Goal: Task Accomplishment & Management: Use online tool/utility

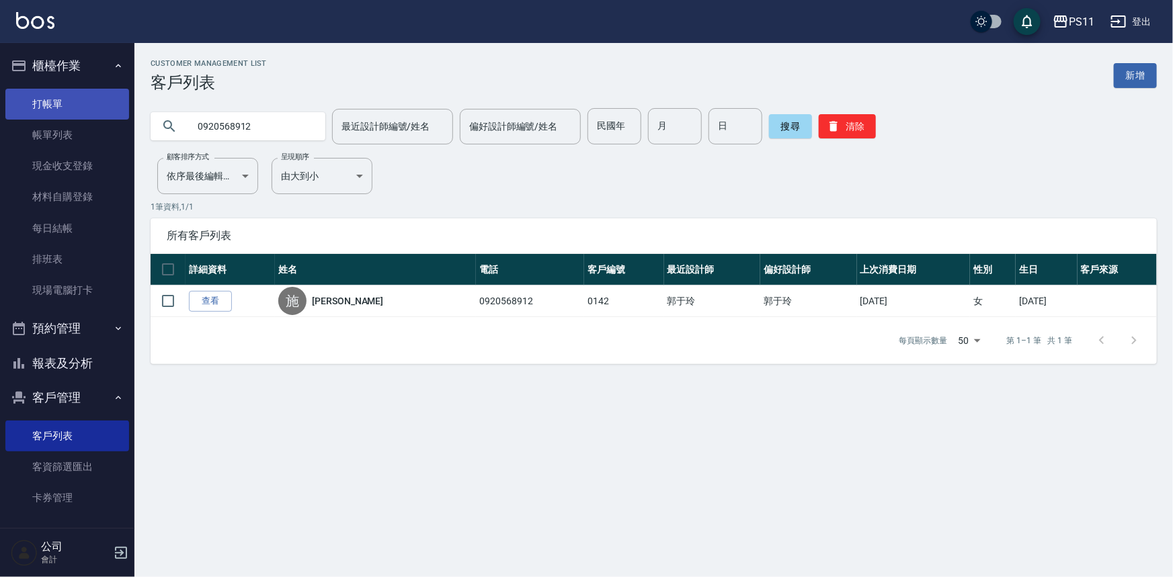
click at [83, 109] on link "打帳單" at bounding box center [67, 104] width 124 height 31
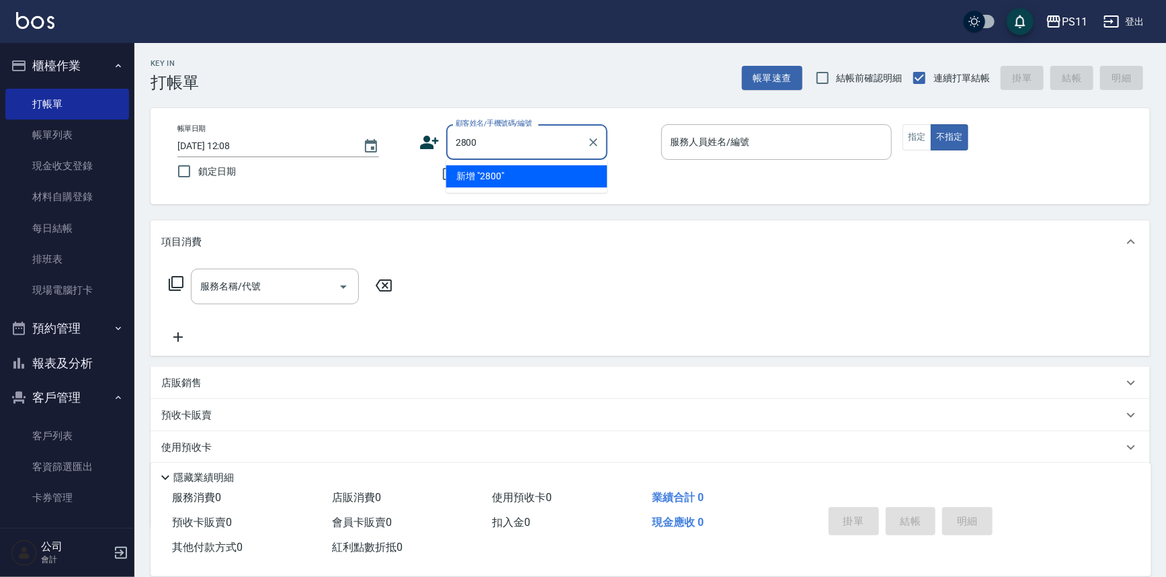
type input "2800"
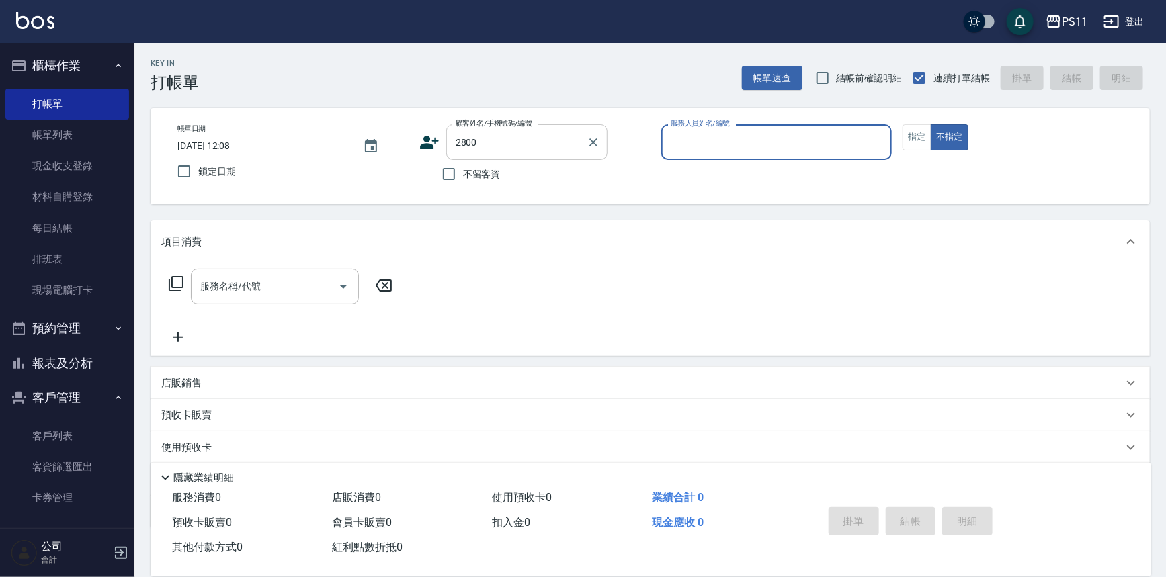
type input "7"
type input "施文雅/0910356847/2800"
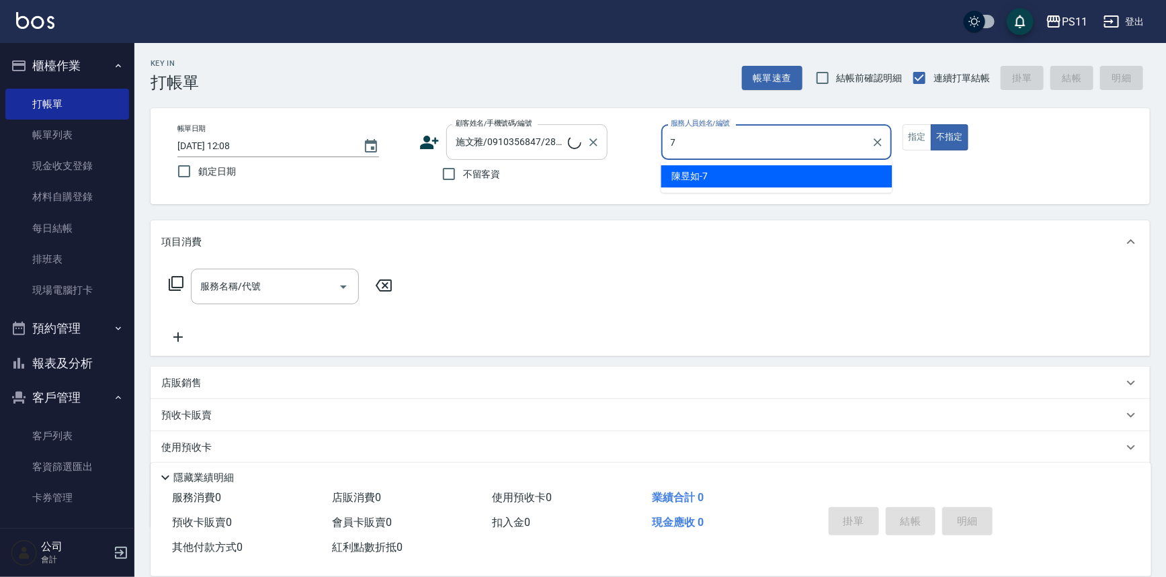
type input "陳昱如-7"
type button "false"
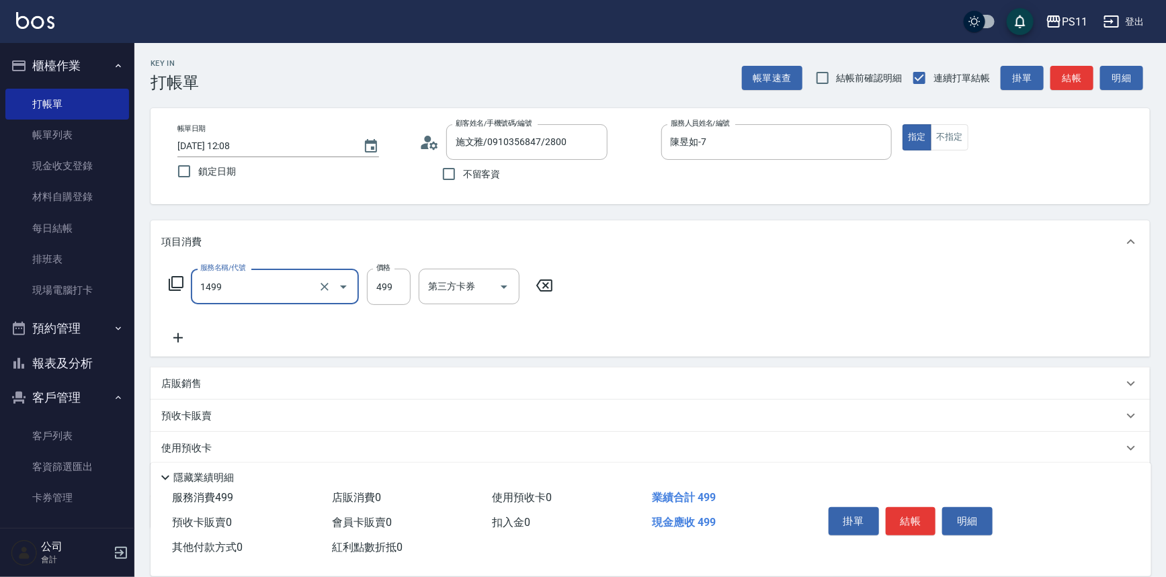
type input "活氧毛囊淨化髮浴(1499)"
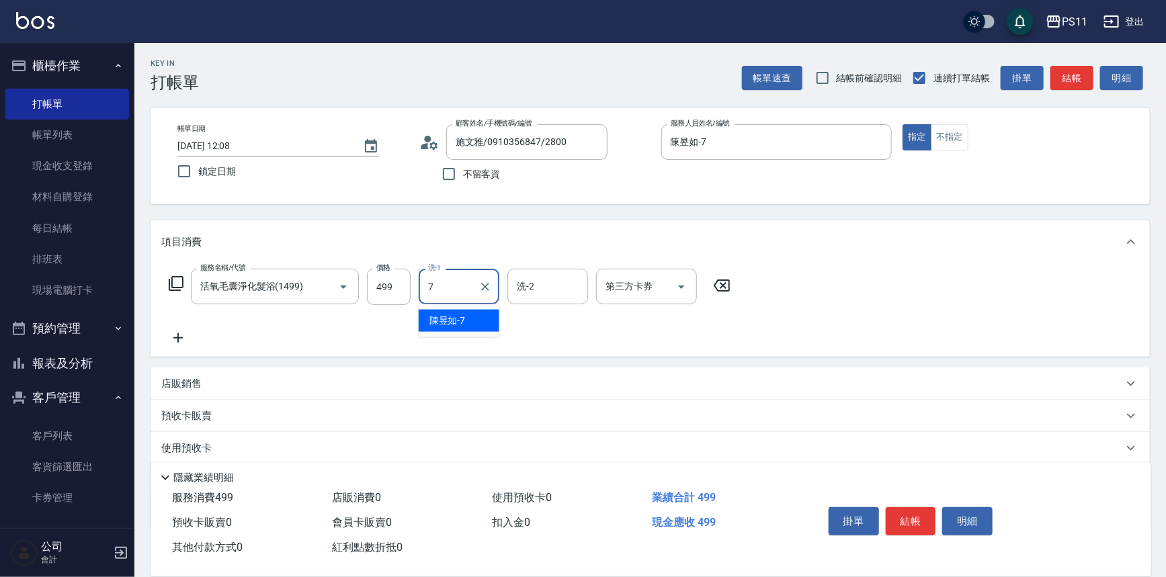
type input "陳昱如-7"
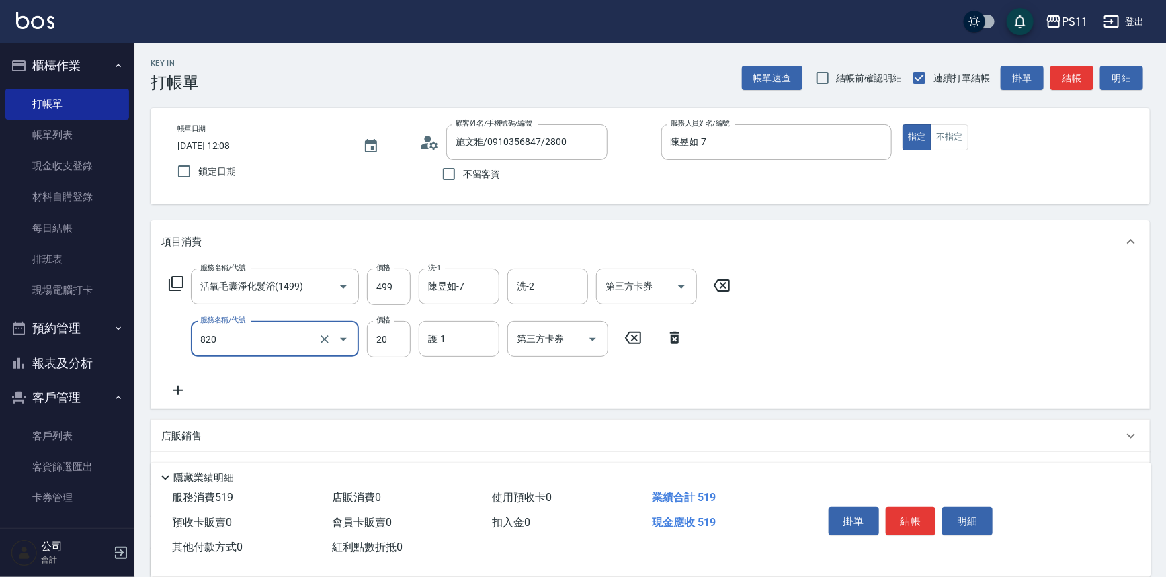
type input "潤絲(820)"
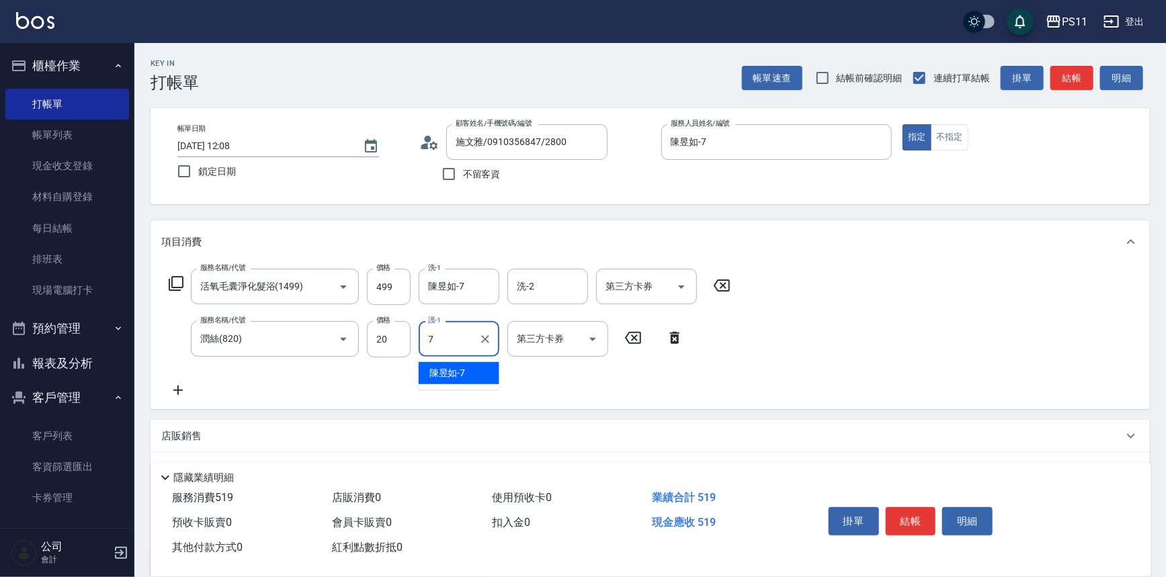
type input "陳昱如-7"
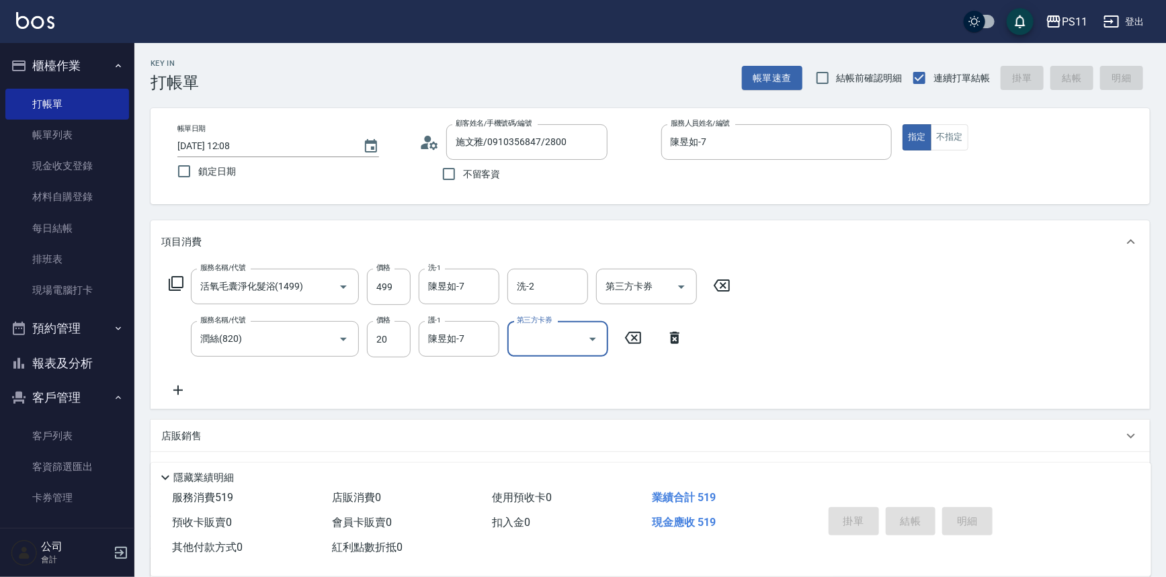
type input "[DATE] 12:09"
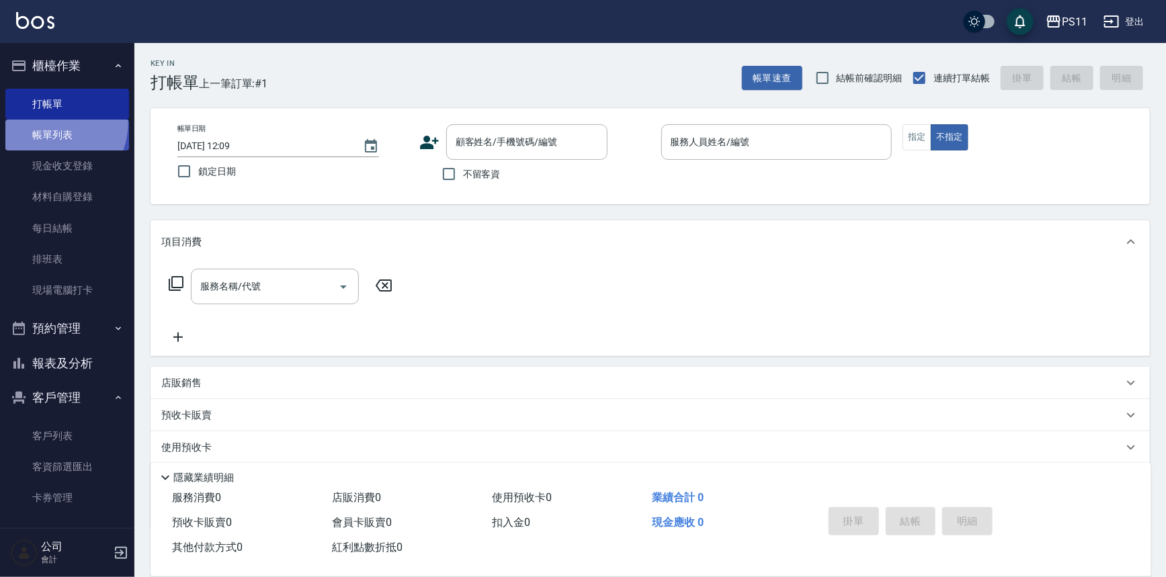
click at [39, 121] on link "帳單列表" at bounding box center [67, 135] width 124 height 31
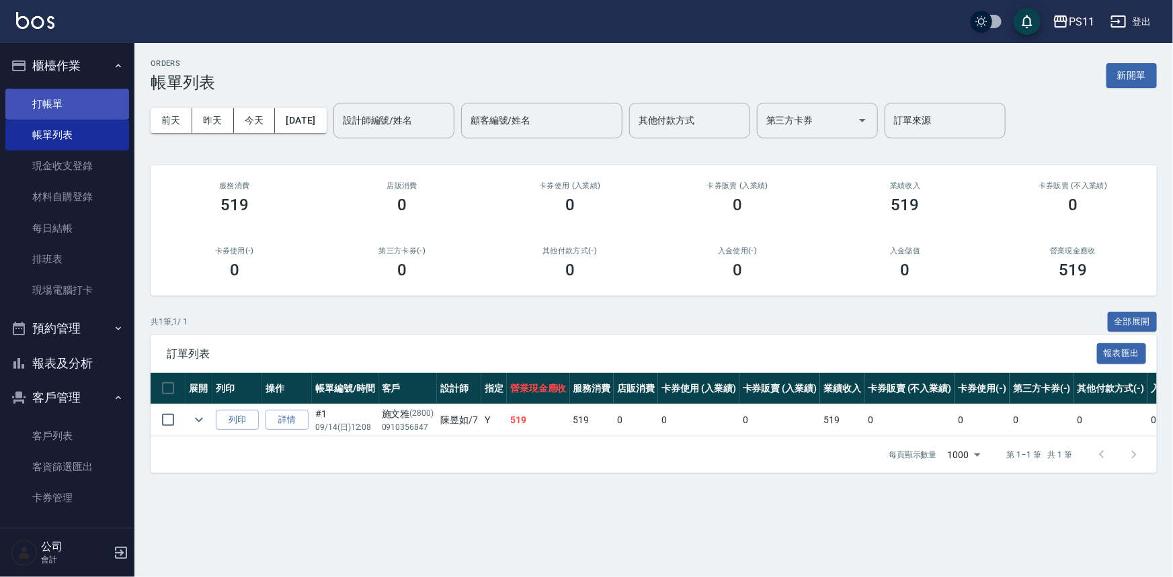
click at [75, 95] on link "打帳單" at bounding box center [67, 104] width 124 height 31
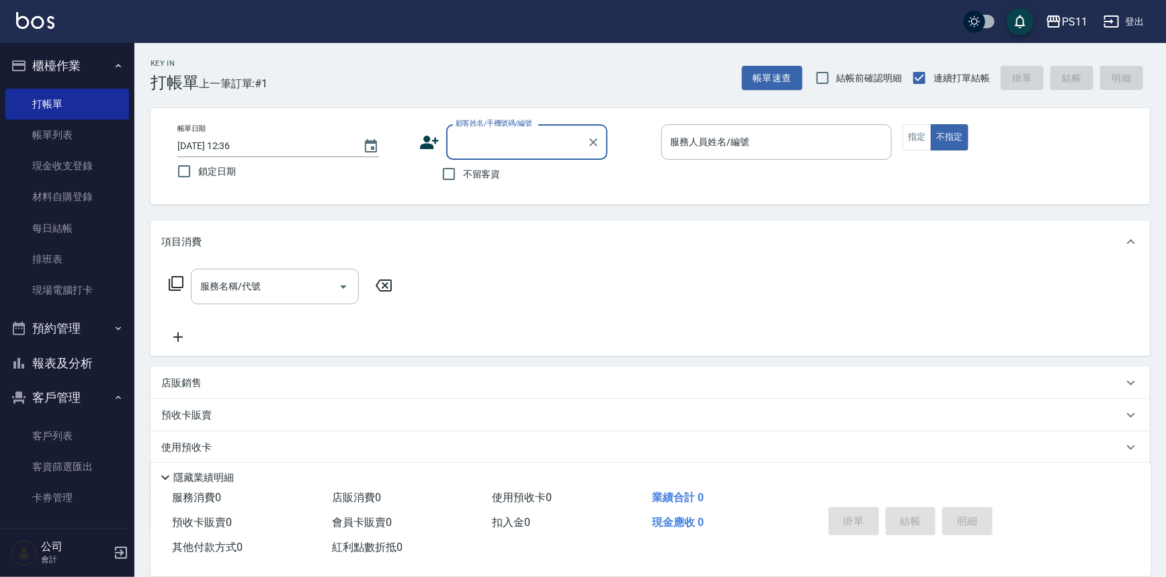
click at [503, 139] on input "顧客姓名/手機號碼/編號" at bounding box center [516, 142] width 129 height 24
click at [568, 177] on li "[PERSON_NAME]/0920568912/0142" at bounding box center [526, 176] width 161 height 22
type input "[PERSON_NAME]/0920568912/0142"
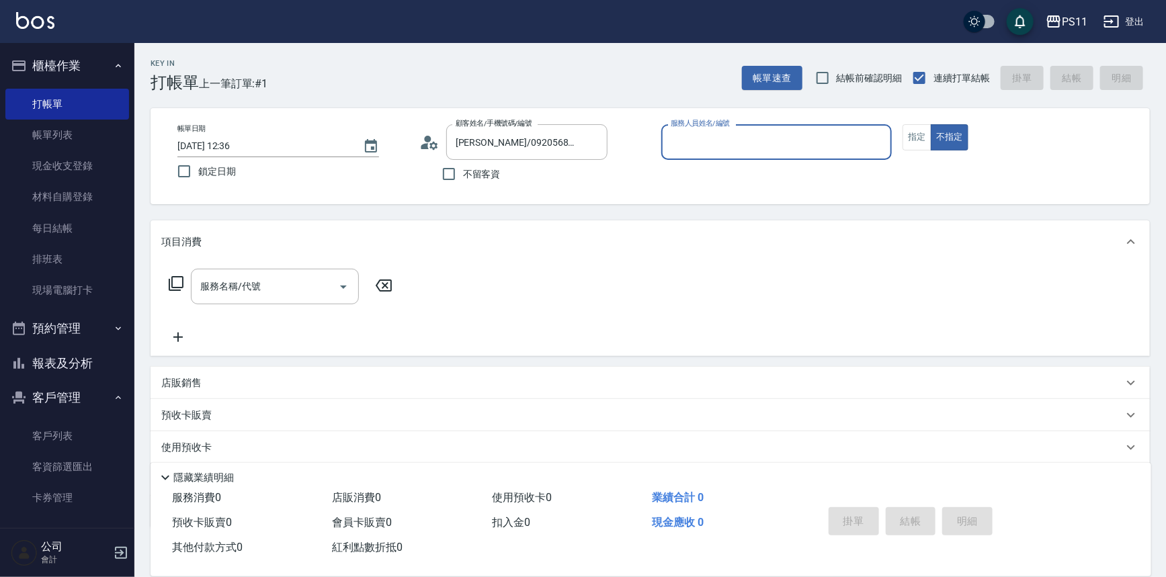
click at [744, 134] on input "服務人員姓名/編號" at bounding box center [776, 142] width 219 height 24
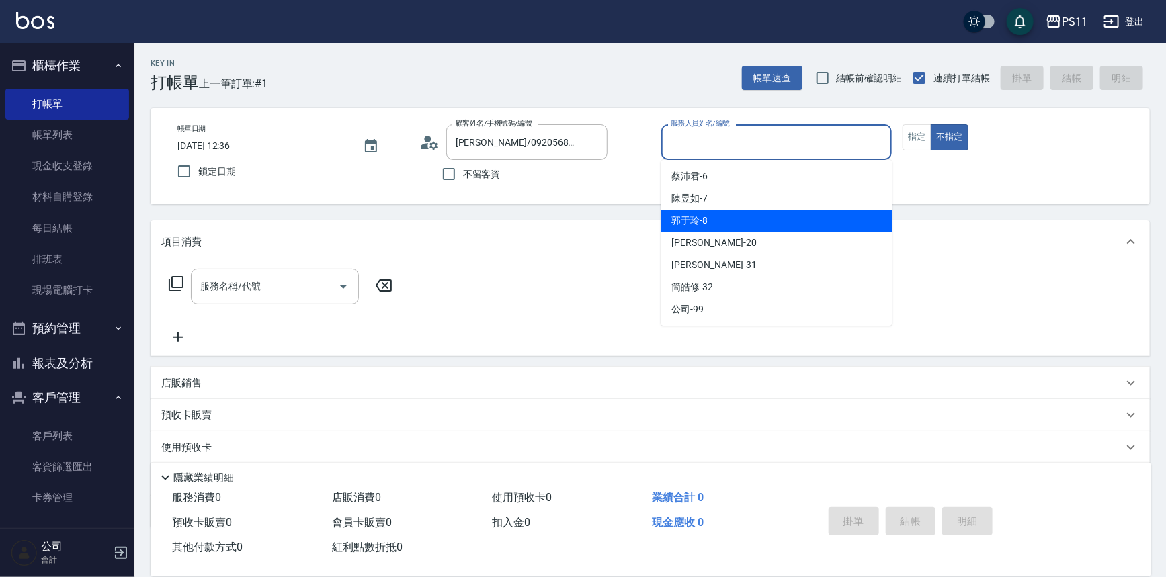
click at [729, 219] on div "郭于玲 -8" at bounding box center [776, 221] width 231 height 22
type input "郭于玲-8"
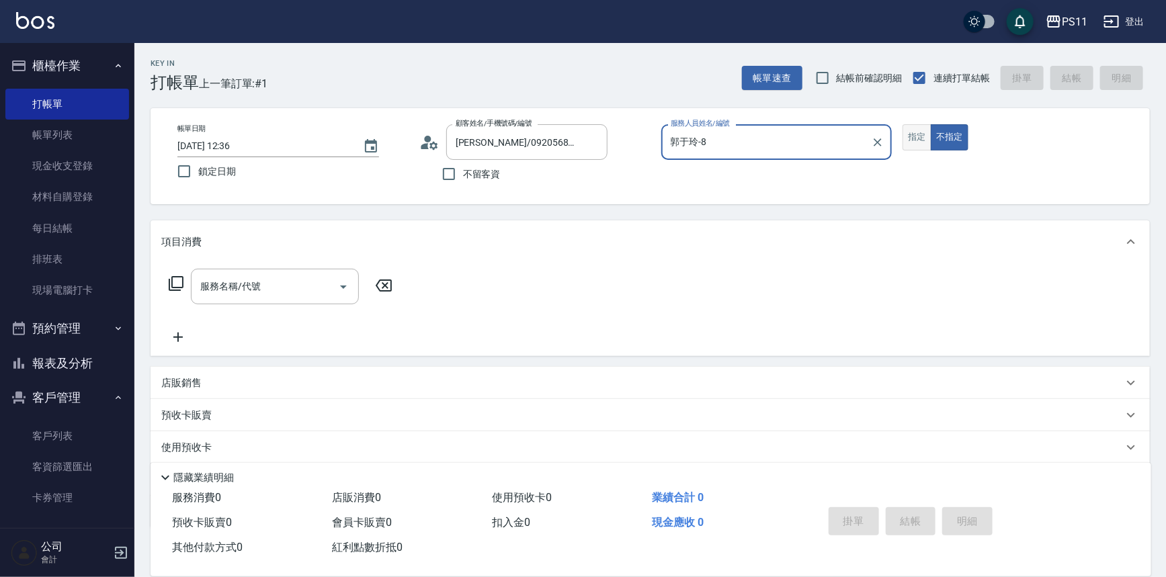
click at [903, 134] on button "指定" at bounding box center [916, 137] width 29 height 26
click at [171, 282] on icon at bounding box center [176, 283] width 15 height 15
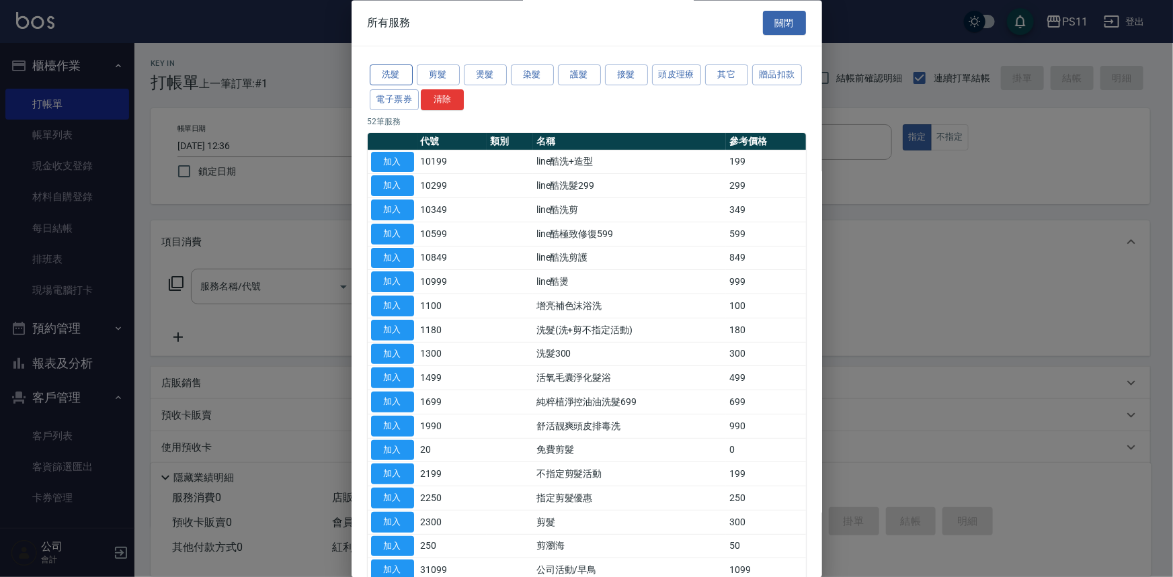
click at [386, 70] on button "洗髮" at bounding box center [391, 75] width 43 height 21
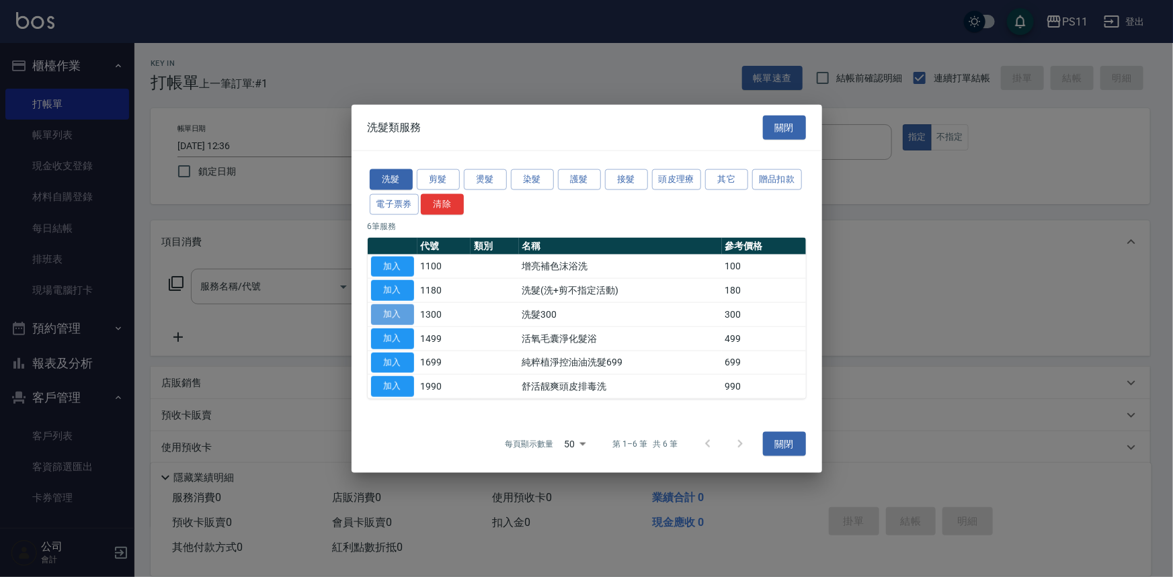
click at [406, 317] on button "加入" at bounding box center [392, 314] width 43 height 21
type input "洗髮300(1300)"
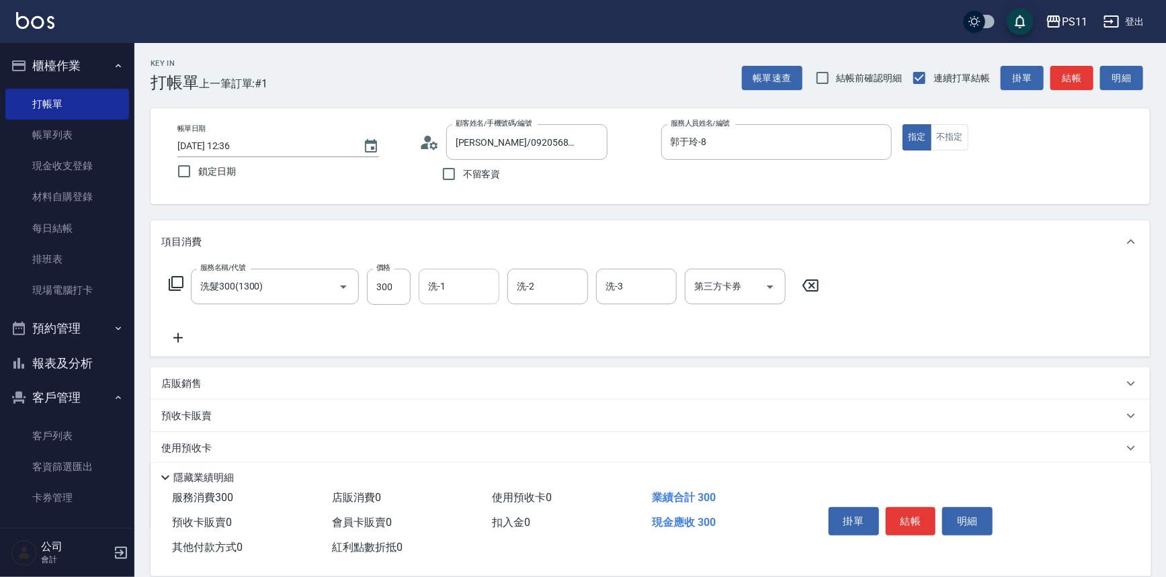
click at [464, 284] on input "洗-1" at bounding box center [459, 287] width 69 height 24
type input "[PERSON_NAME]-31"
click at [181, 335] on icon at bounding box center [178, 338] width 34 height 16
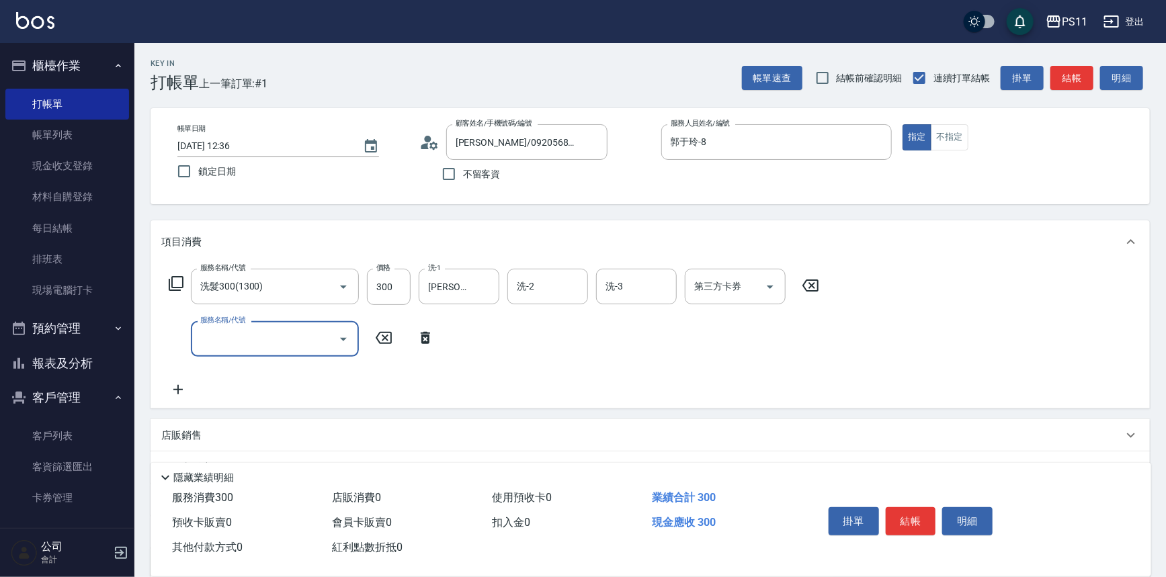
click at [255, 345] on input "服務名稱/代號" at bounding box center [265, 339] width 136 height 24
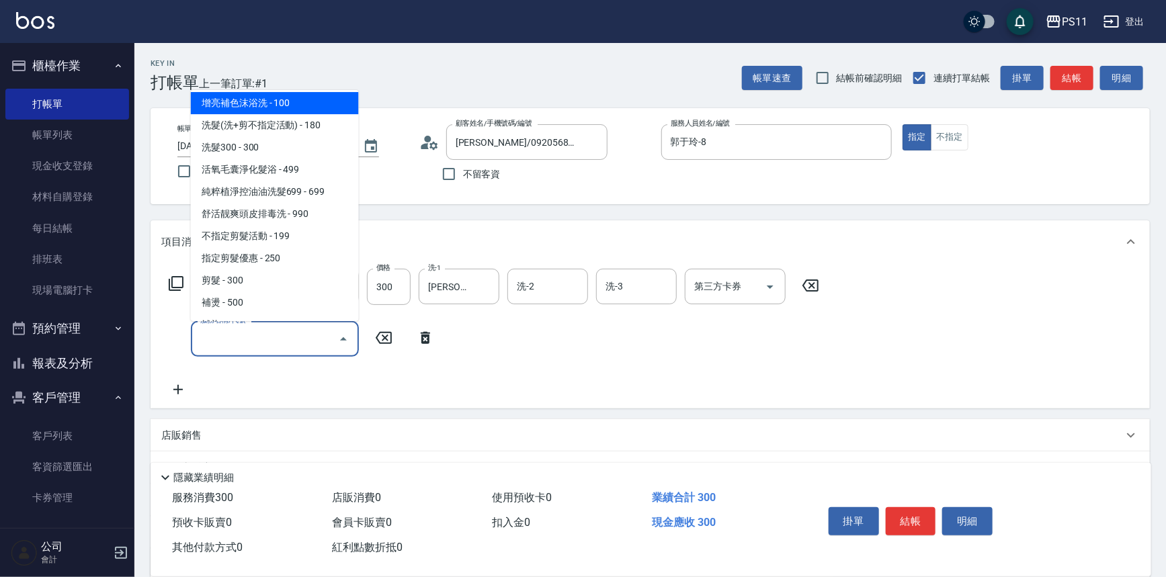
scroll to position [244, 0]
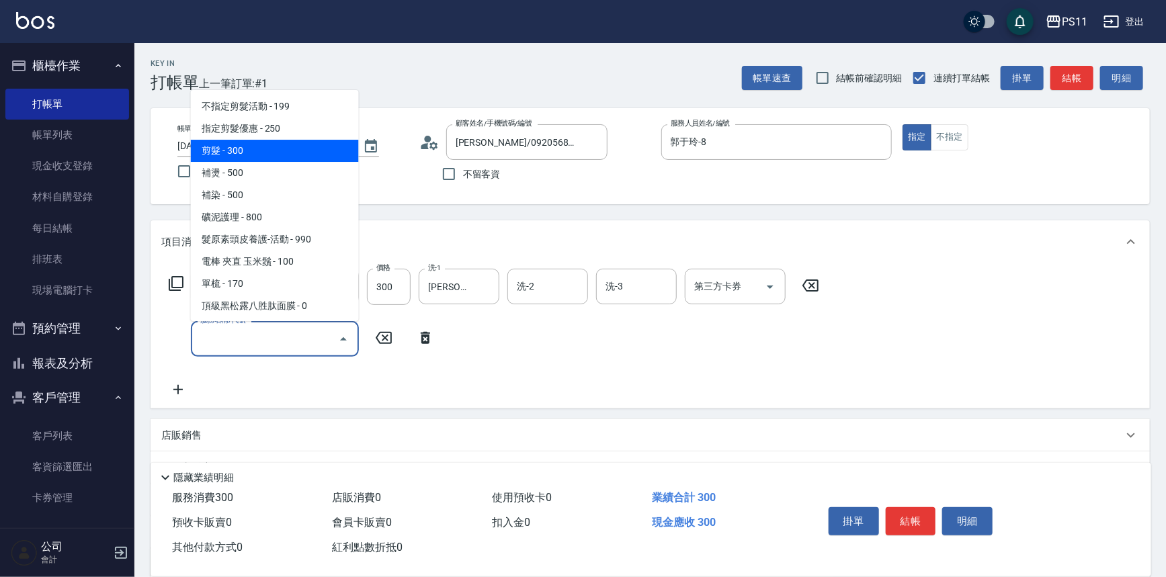
click at [245, 148] on span "剪髮 - 300" at bounding box center [275, 151] width 168 height 22
type input "剪髮(2300)"
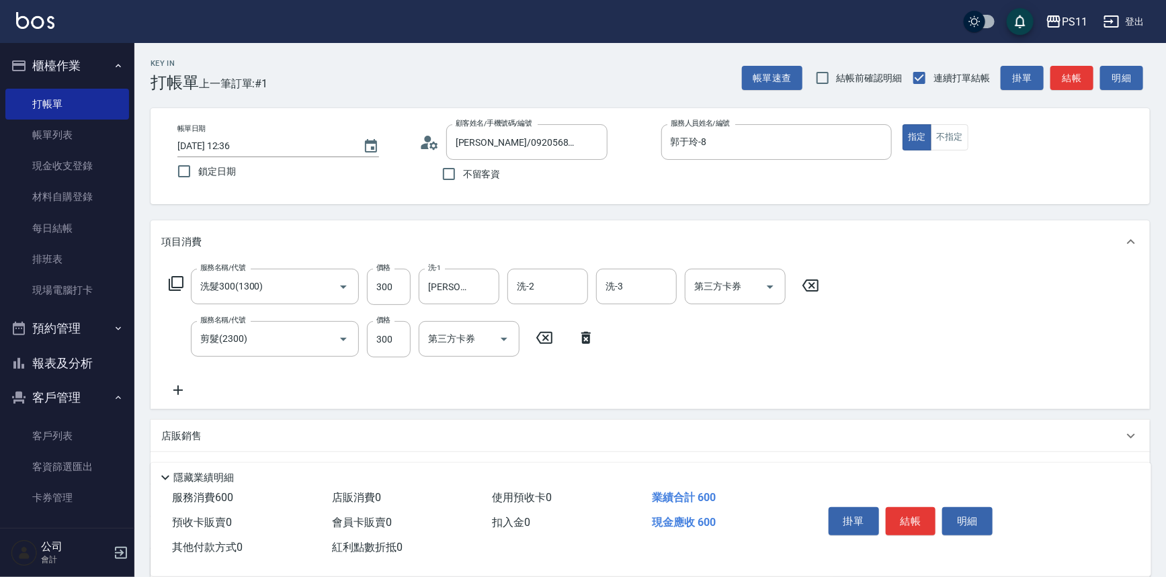
click at [173, 386] on icon at bounding box center [178, 390] width 34 height 16
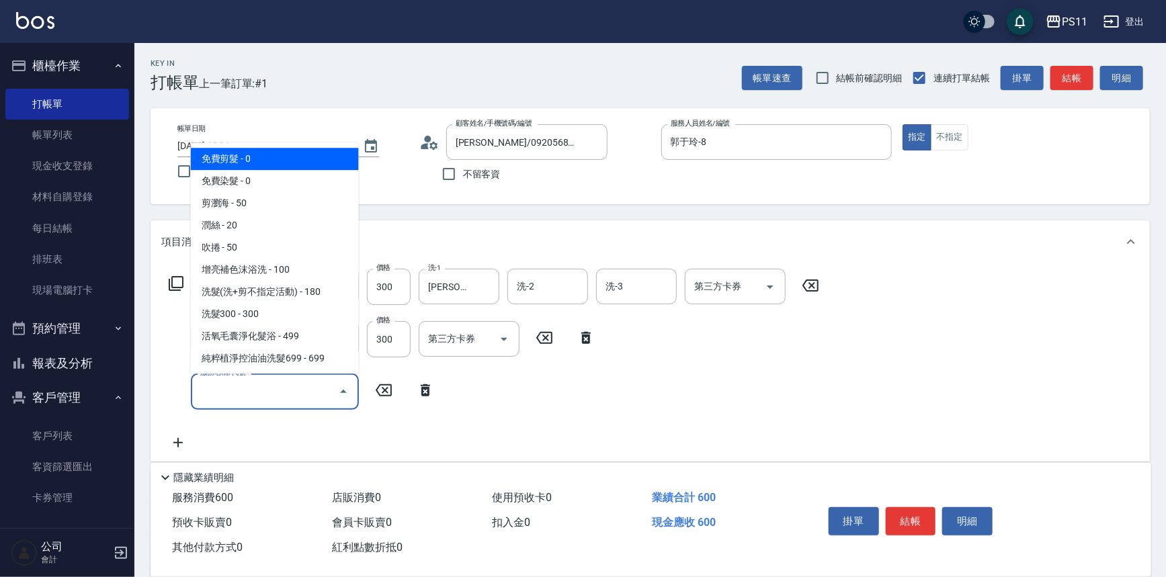
click at [204, 386] on input "服務名稱/代號" at bounding box center [265, 392] width 136 height 24
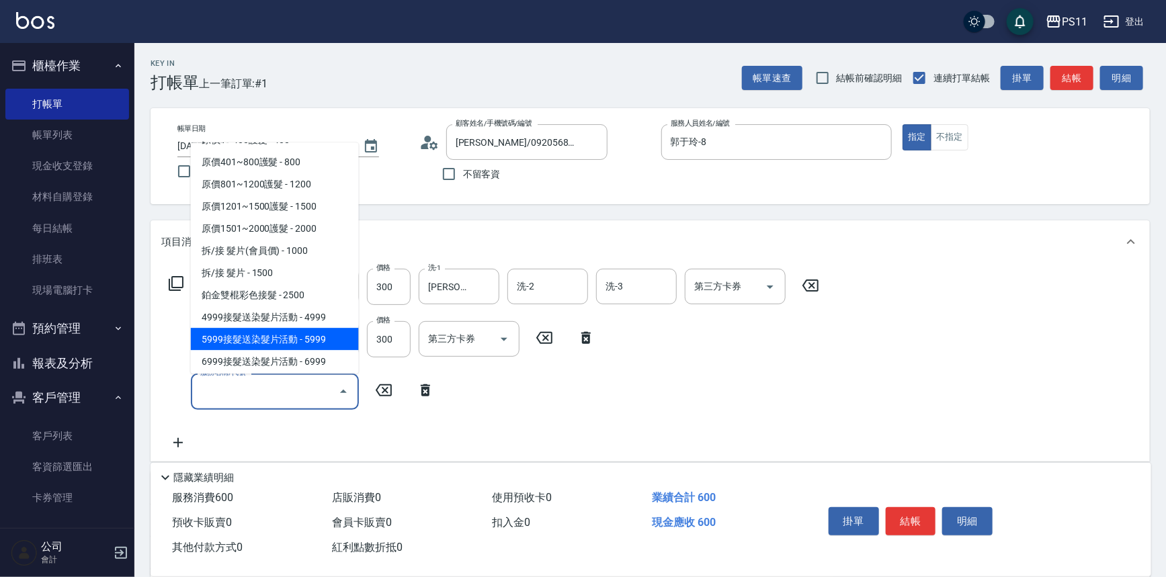
scroll to position [732, 0]
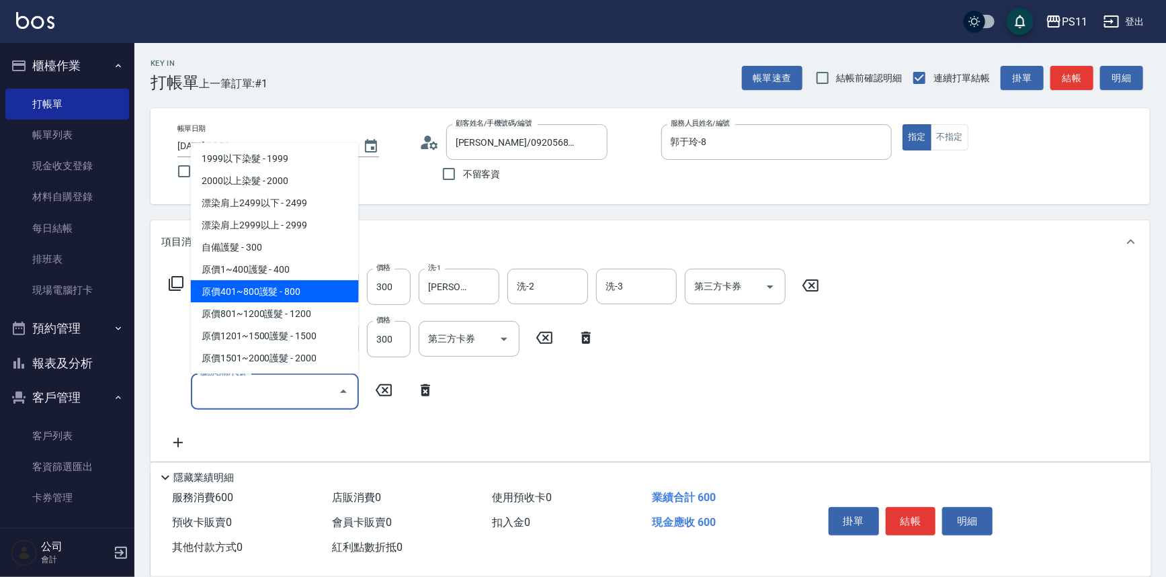
click at [307, 286] on span "原價401~800護髮 - 800" at bounding box center [275, 292] width 168 height 22
type input "原價401~800護髮(50800)"
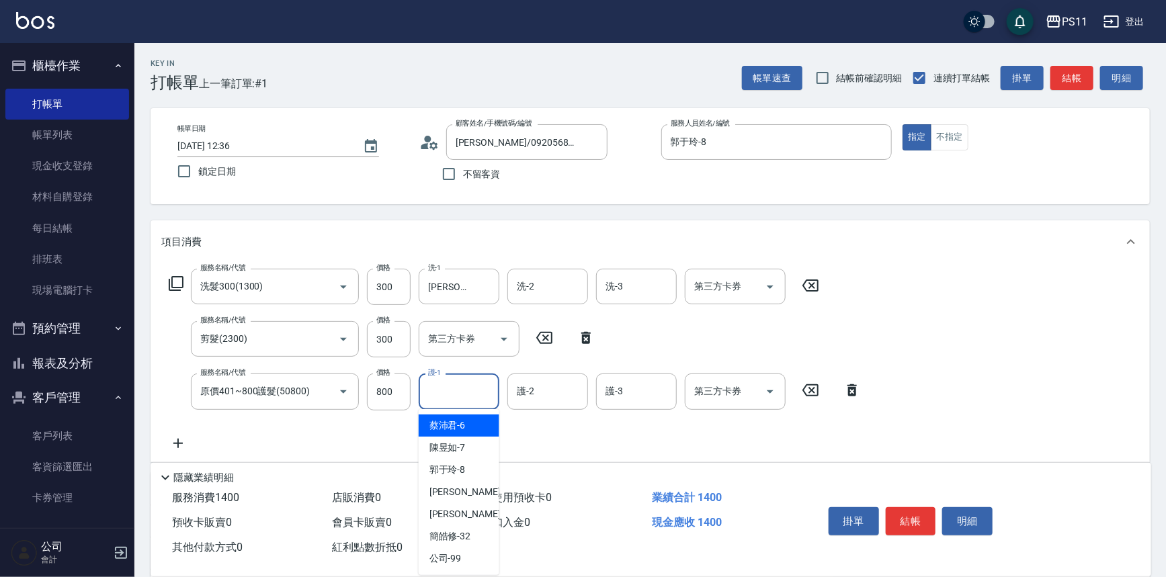
click at [464, 396] on input "護-1" at bounding box center [459, 392] width 69 height 24
type input "[PERSON_NAME]-31"
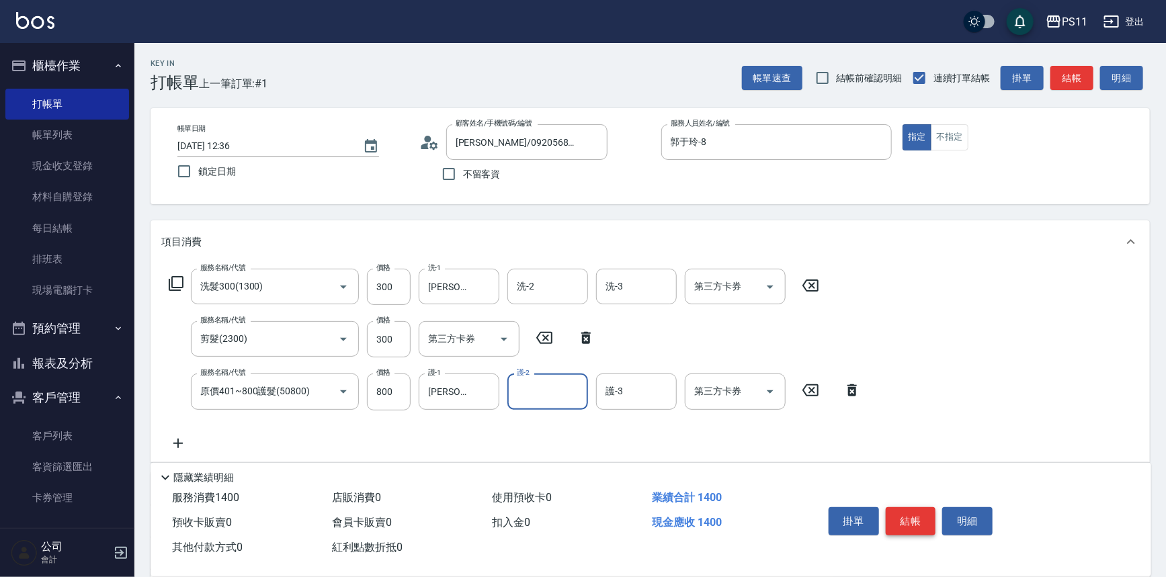
click at [894, 511] on button "結帳" at bounding box center [911, 521] width 50 height 28
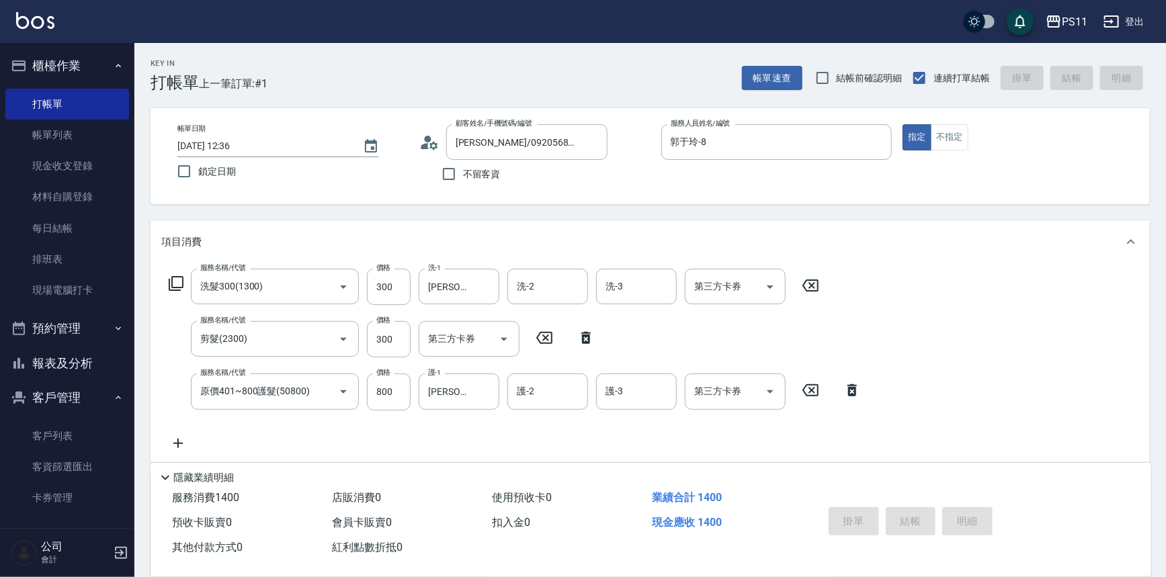
type input "[DATE] 12:37"
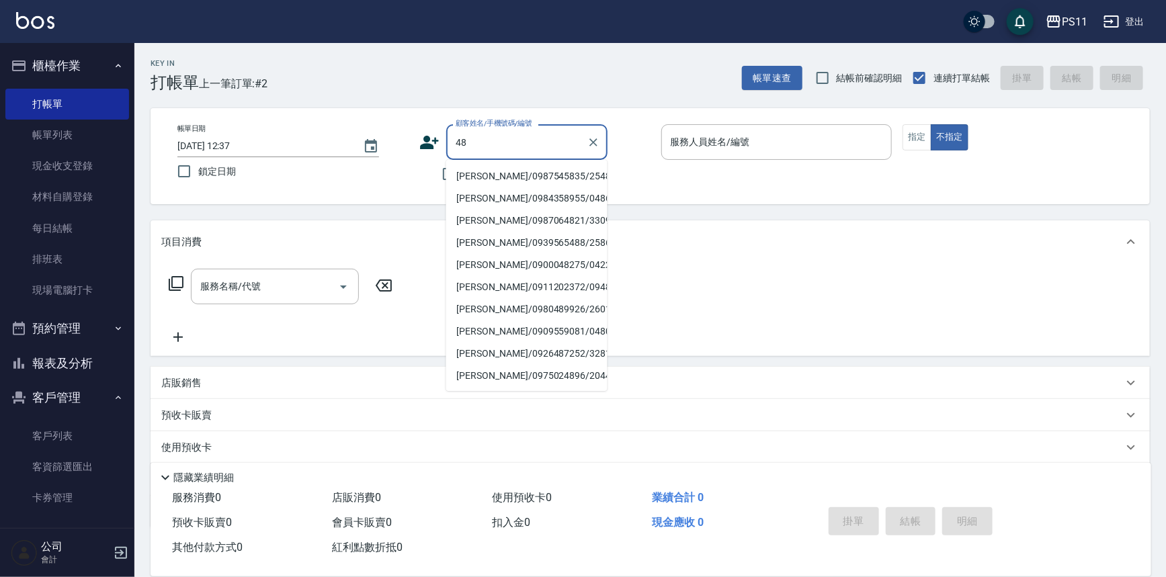
type input "4"
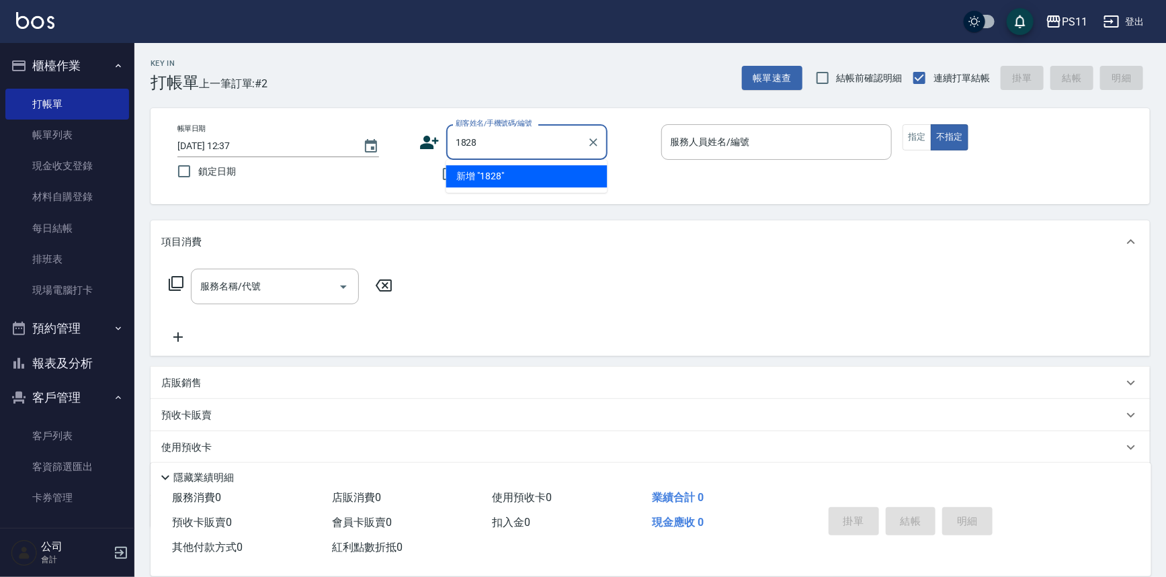
type input "1828"
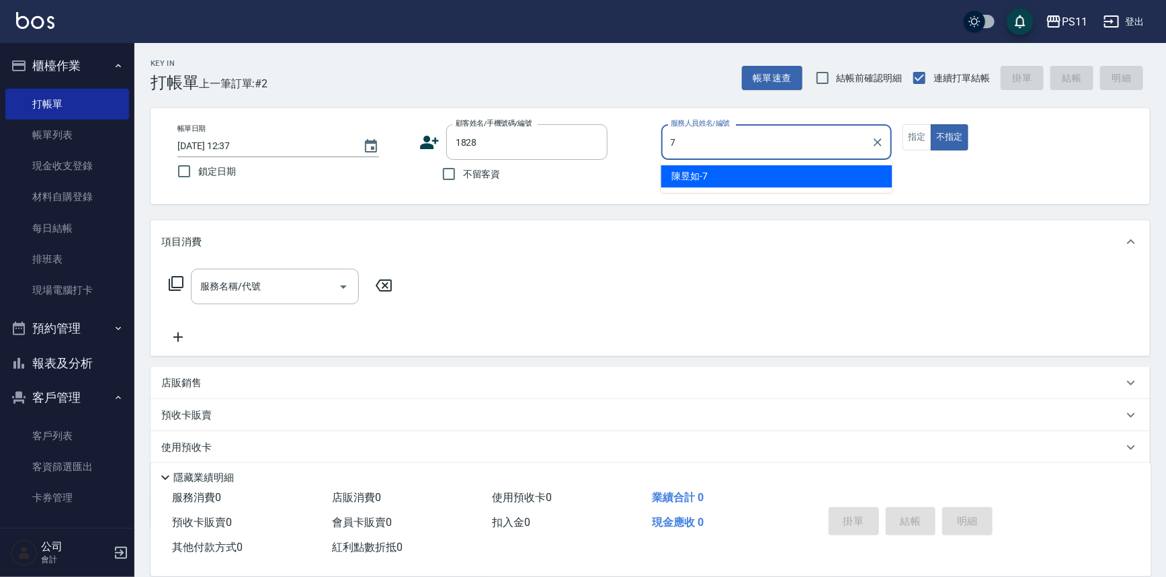
type input "陳昱如-7"
type button "false"
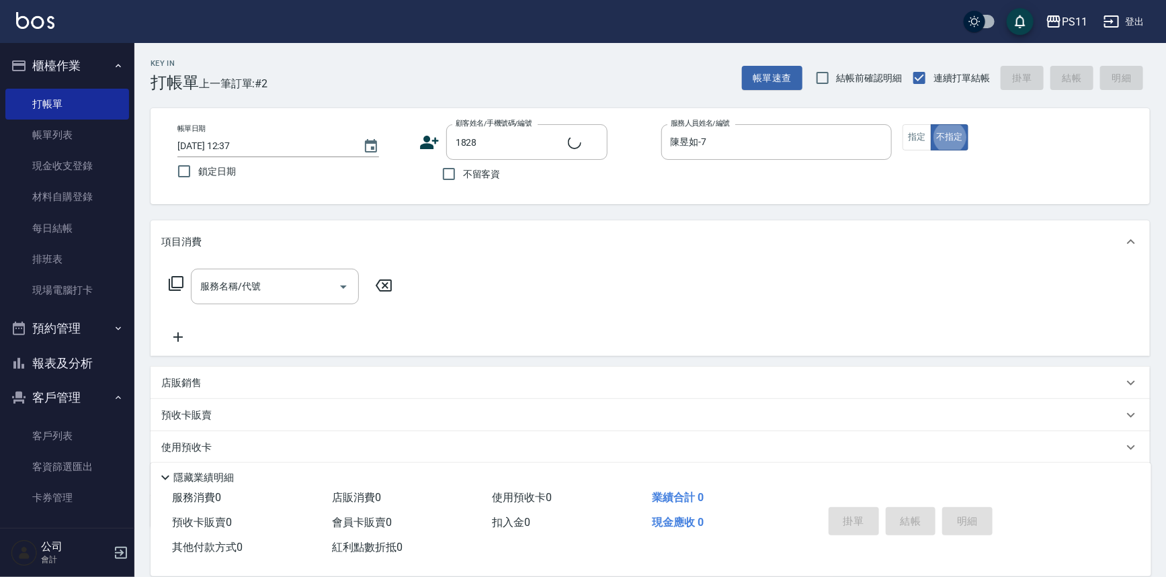
type input "[PERSON_NAME]/0910232283/1828"
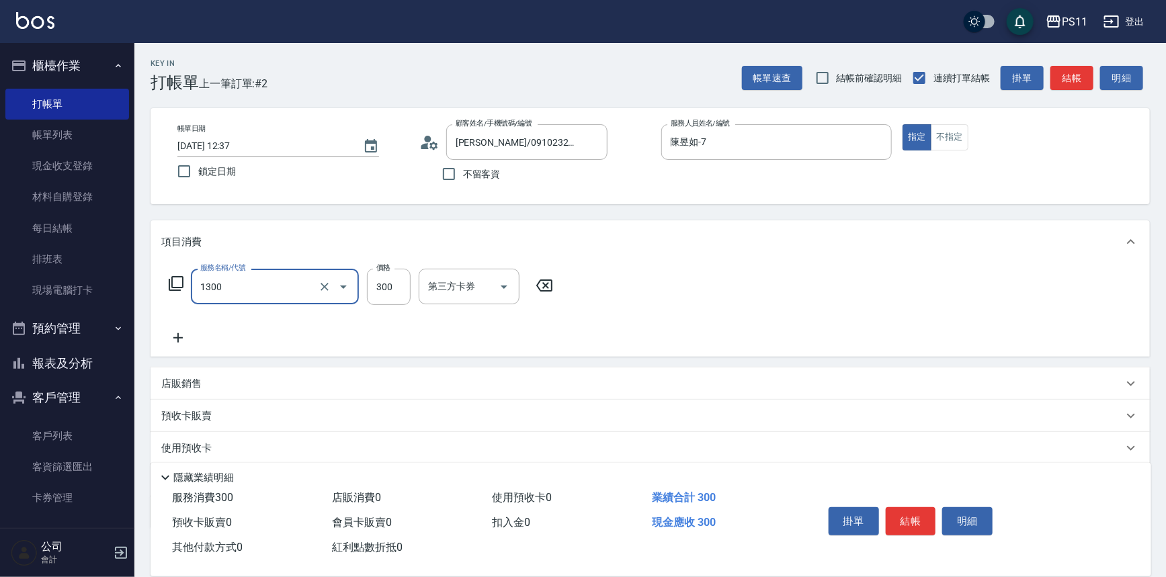
type input "洗髮300(1300)"
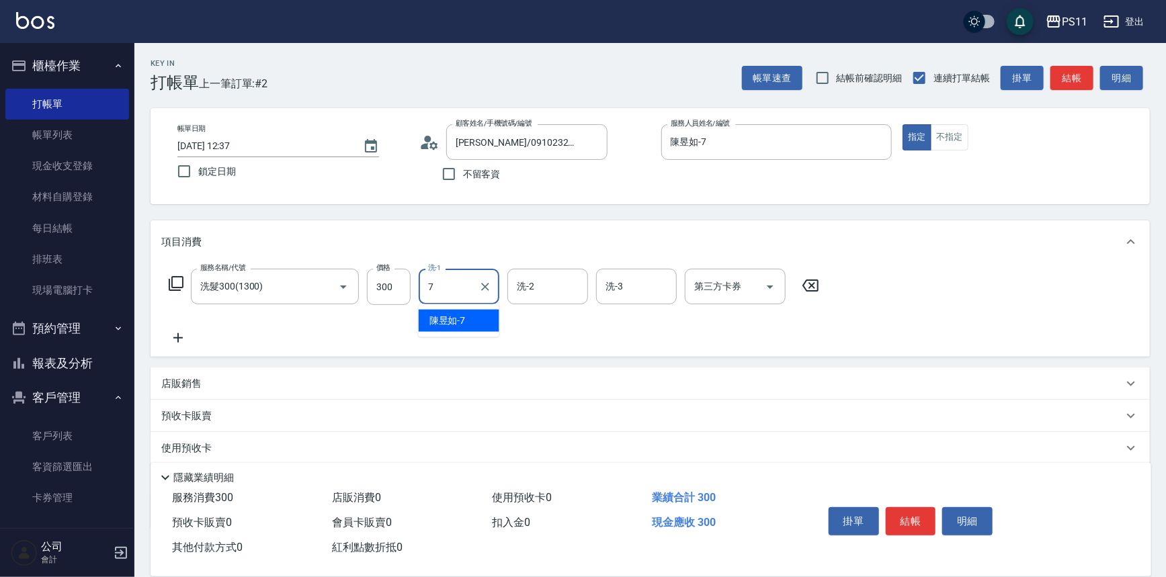
type input "陳昱如-7"
click at [485, 282] on icon "Clear" at bounding box center [484, 286] width 13 height 13
type input "[PERSON_NAME]-20"
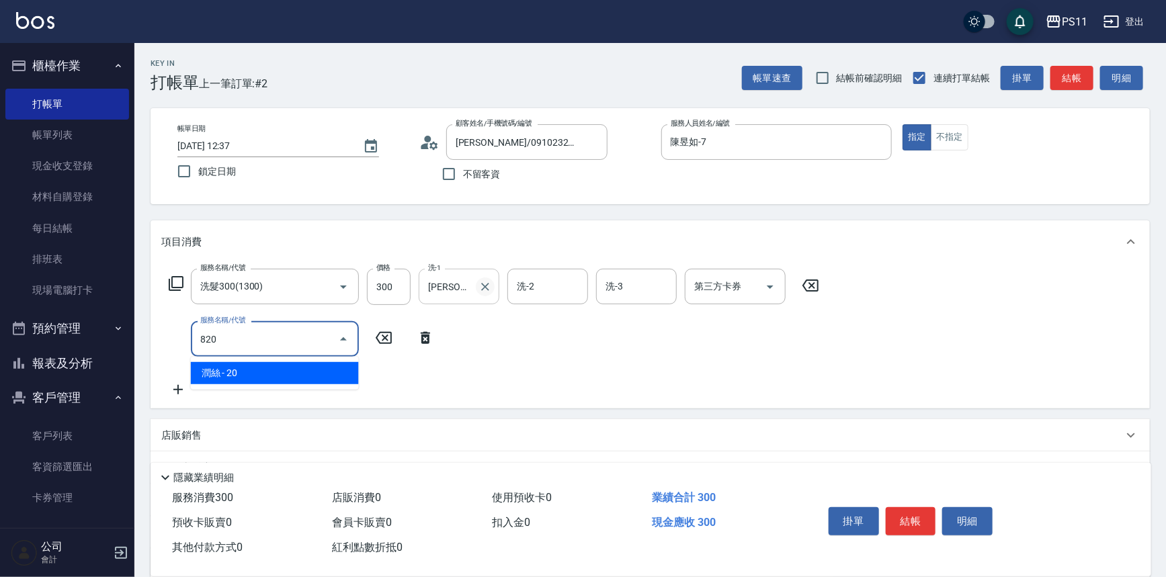
type input "潤絲(820)"
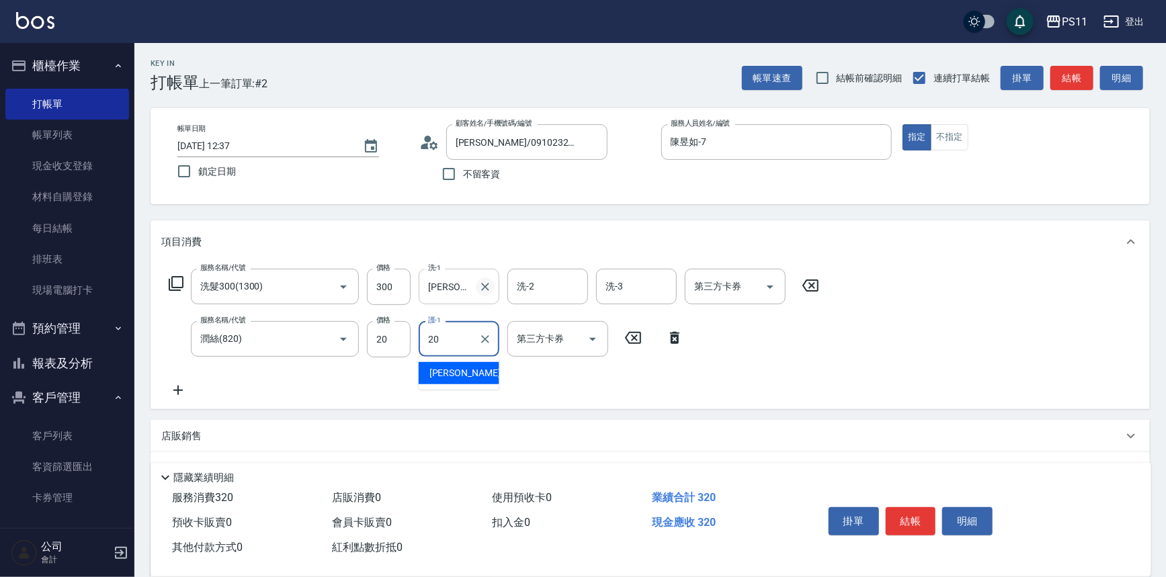
type input "[PERSON_NAME]-20"
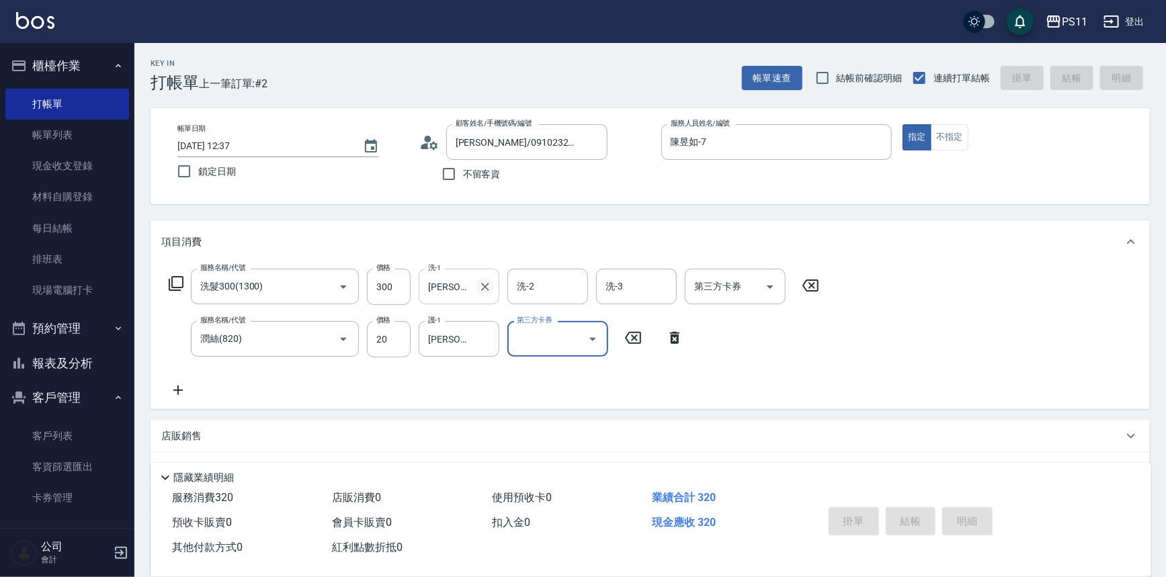
type input "[DATE] 12:47"
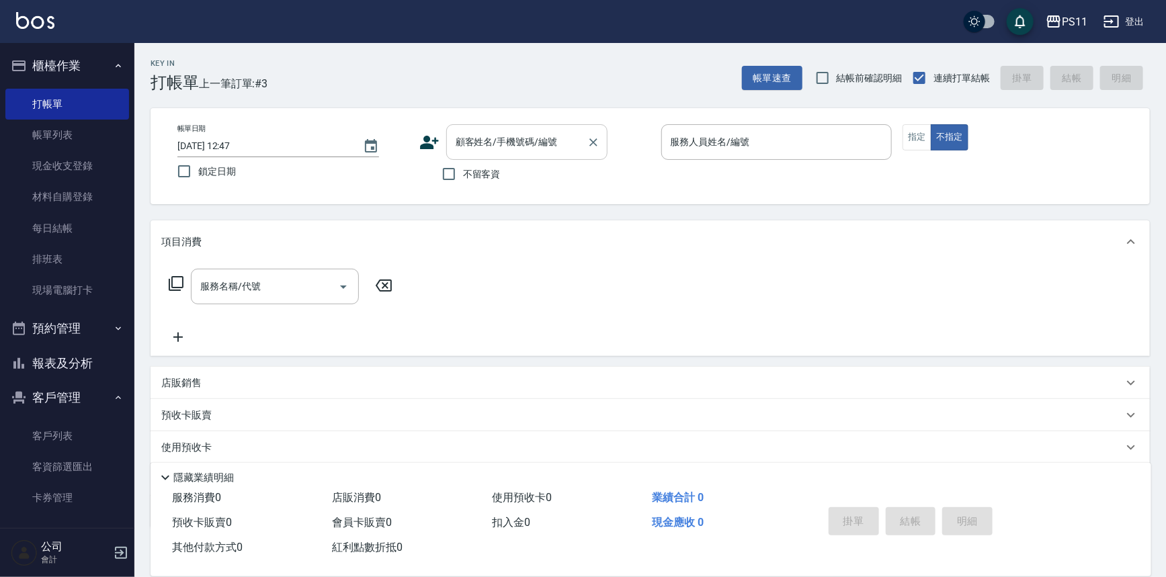
drag, startPoint x: 525, startPoint y: 164, endPoint x: 513, endPoint y: 152, distance: 16.6
click at [522, 158] on div "顧客姓名/手機號碼/編號 顧客姓名/手機號碼/編號 不留客資" at bounding box center [534, 156] width 231 height 64
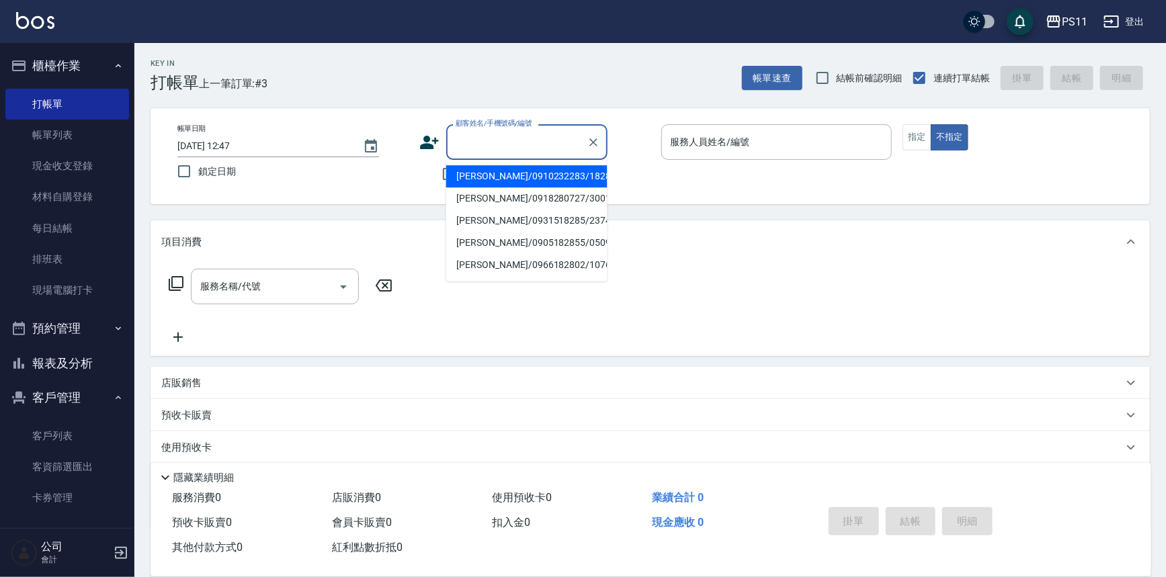
click at [513, 152] on input "顧客姓名/手機號碼/編號" at bounding box center [516, 142] width 129 height 24
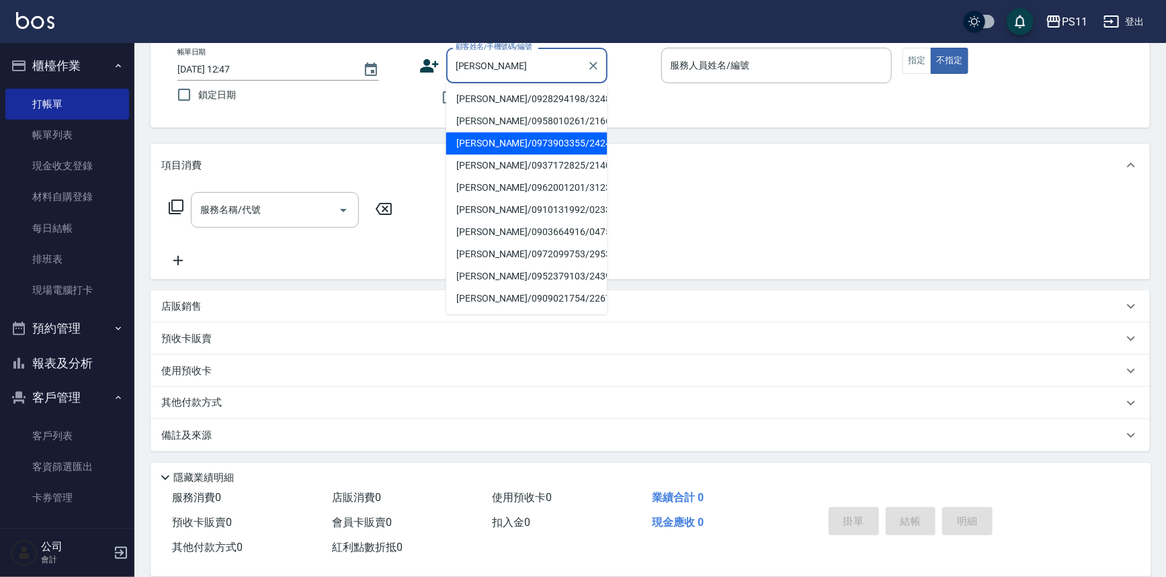
scroll to position [123, 0]
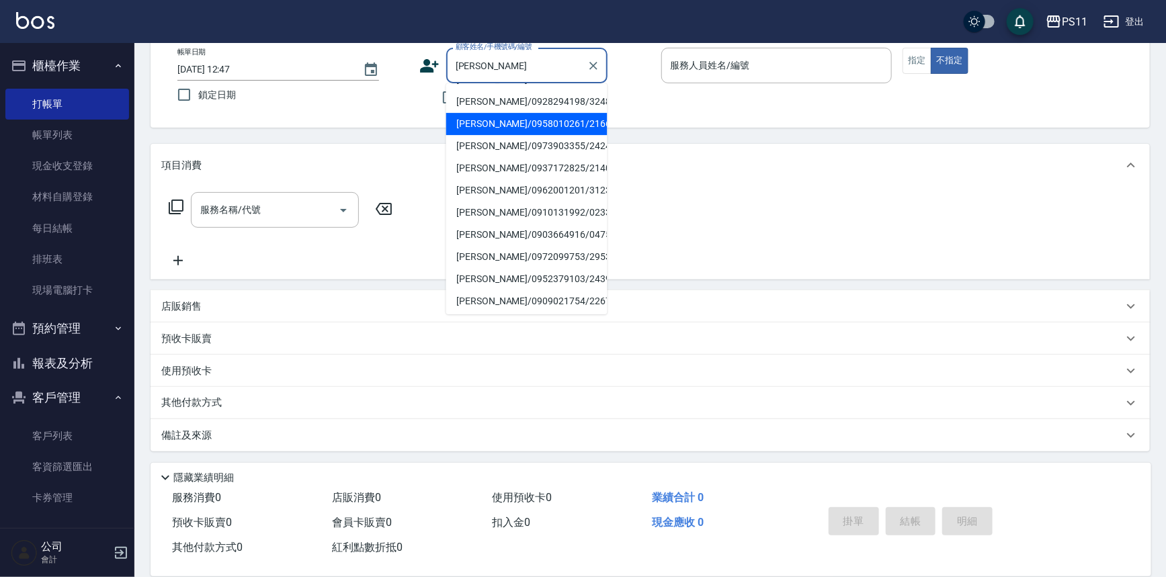
click at [536, 24] on li "[PERSON_NAME]徨/0960525649/2868" at bounding box center [526, 6] width 161 height 36
type input "[PERSON_NAME]徨/0960525649/2868"
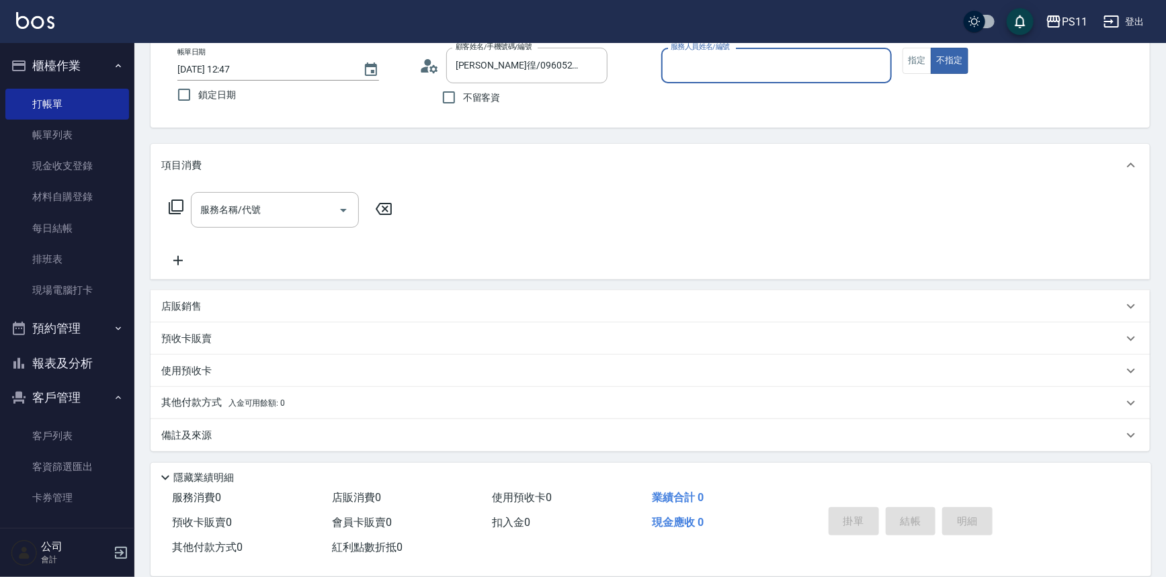
click at [749, 58] on input "服務人員姓名/編號" at bounding box center [776, 66] width 219 height 24
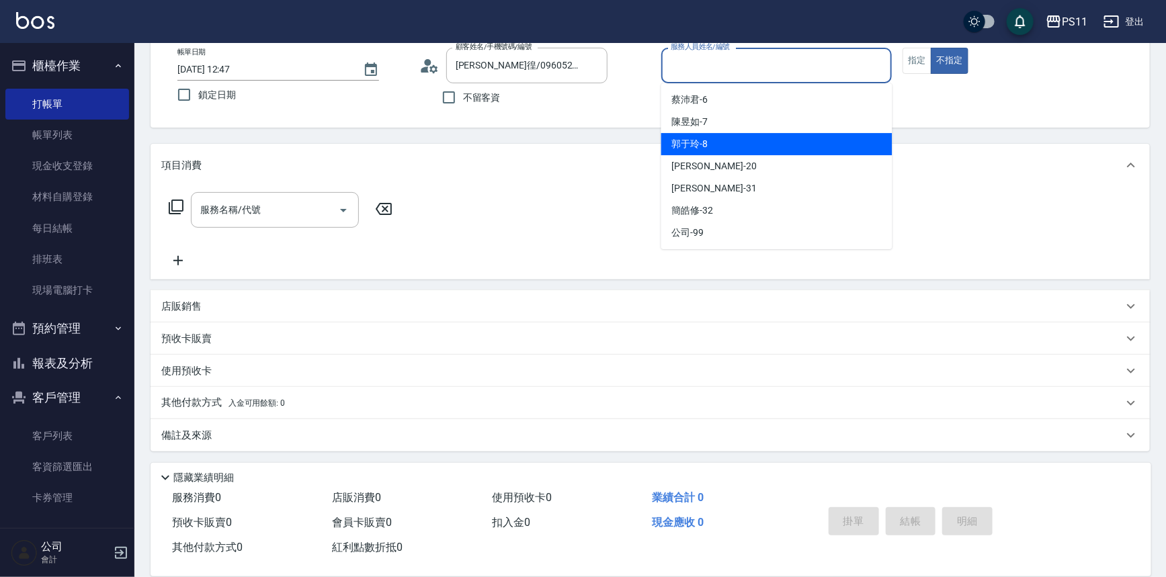
click at [734, 138] on div "郭于玲 -8" at bounding box center [776, 144] width 231 height 22
type input "郭于玲-8"
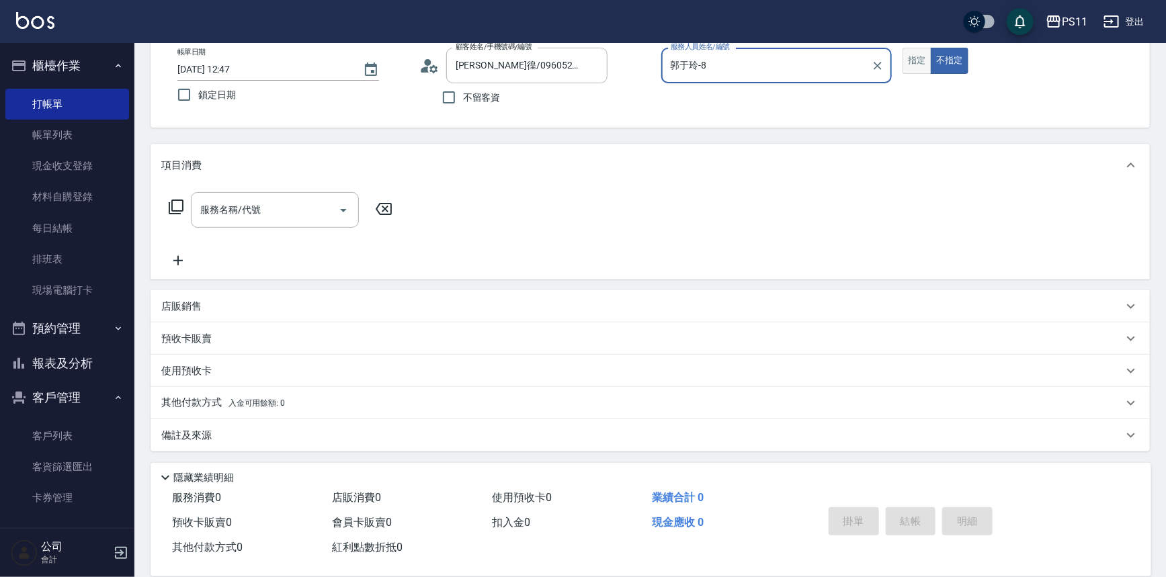
click at [909, 60] on button "指定" at bounding box center [916, 61] width 29 height 26
click at [179, 203] on icon at bounding box center [176, 207] width 16 height 16
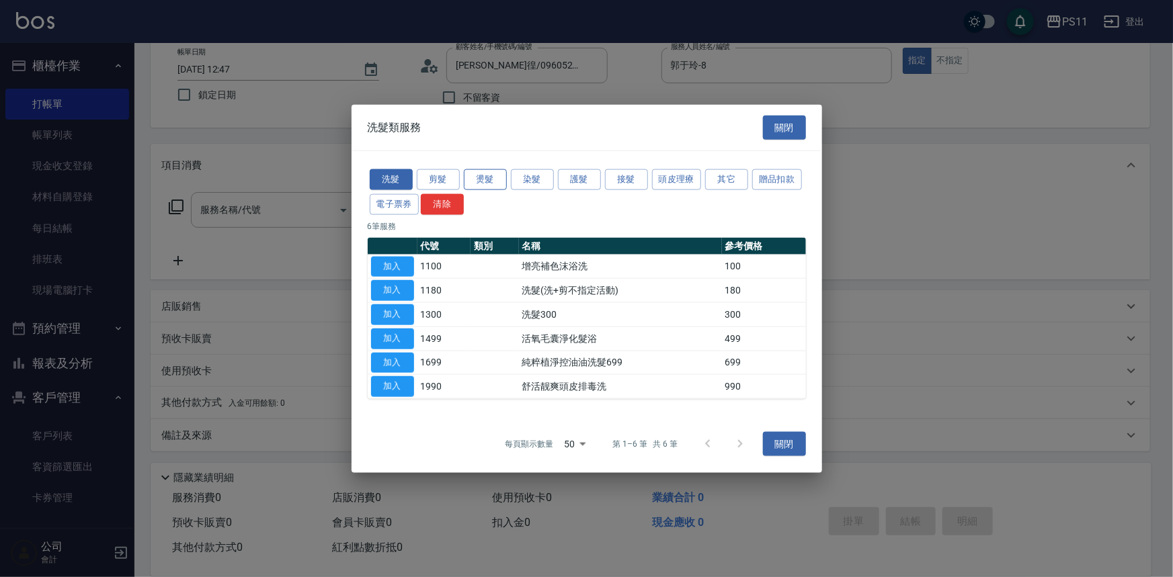
click at [485, 173] on button "燙髮" at bounding box center [485, 179] width 43 height 21
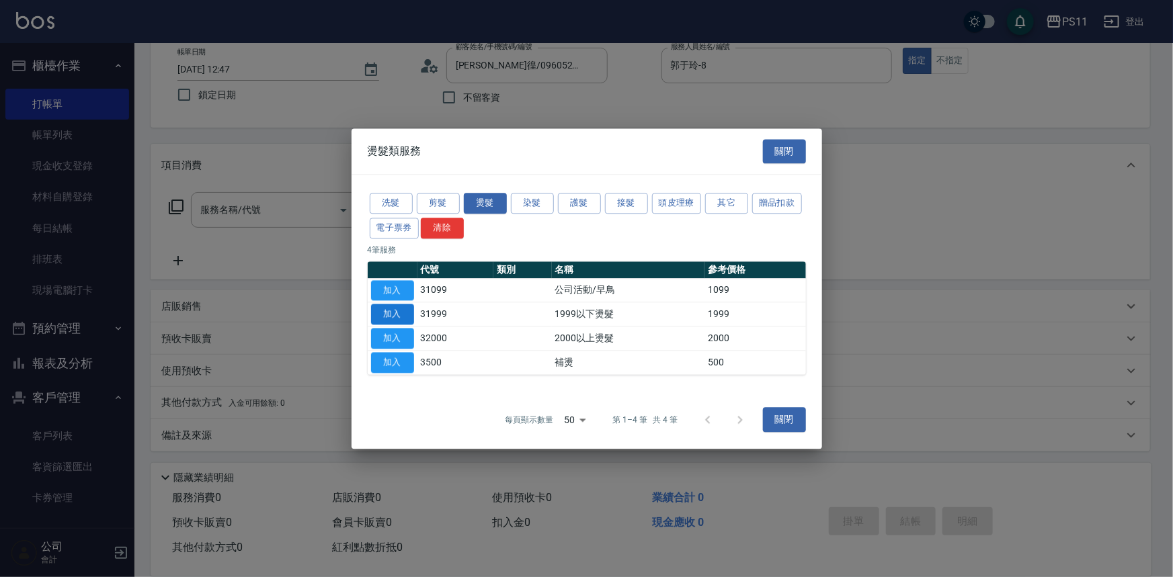
click at [406, 313] on button "加入" at bounding box center [392, 314] width 43 height 21
type input "1999以下燙髮(31999)"
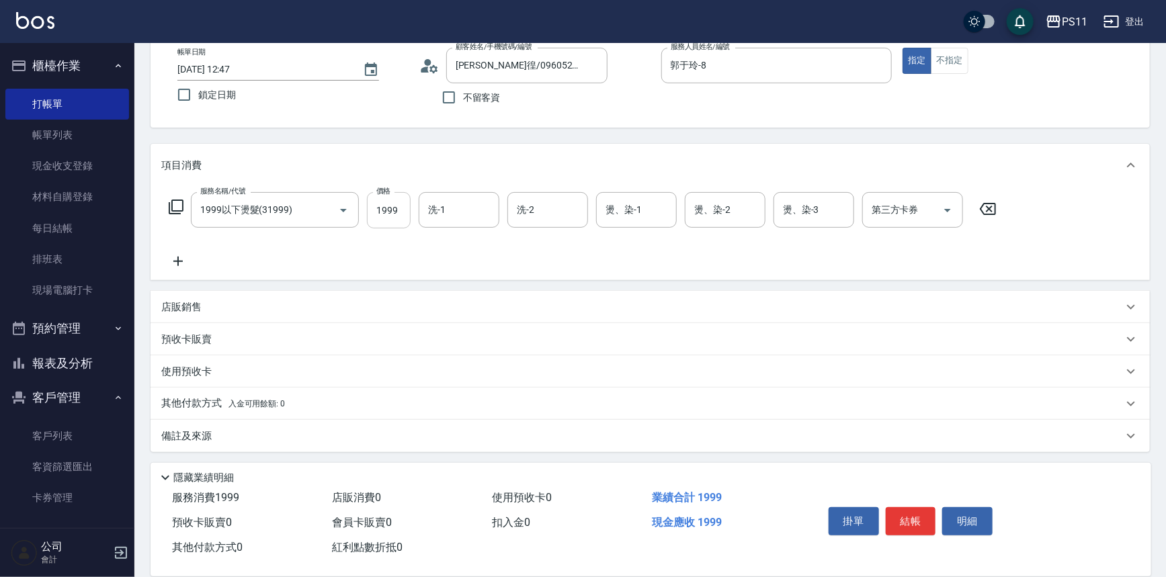
click at [402, 216] on input "1999" at bounding box center [389, 210] width 44 height 36
type input "1500"
type input "[PERSON_NAME]-31"
click at [181, 259] on icon at bounding box center [178, 261] width 34 height 16
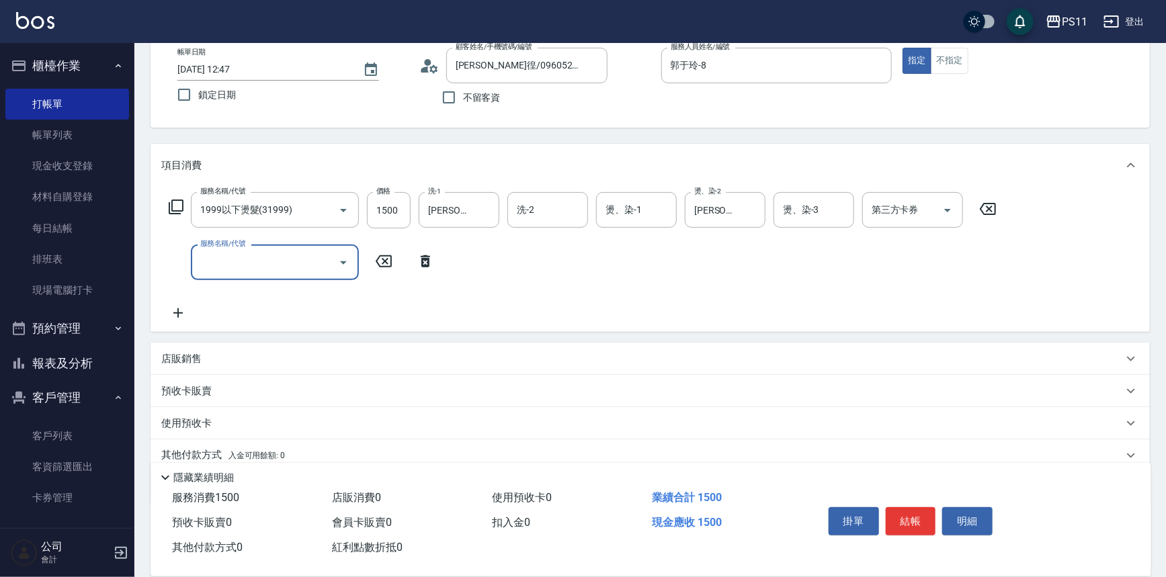
click at [243, 255] on input "服務名稱/代號" at bounding box center [265, 263] width 136 height 24
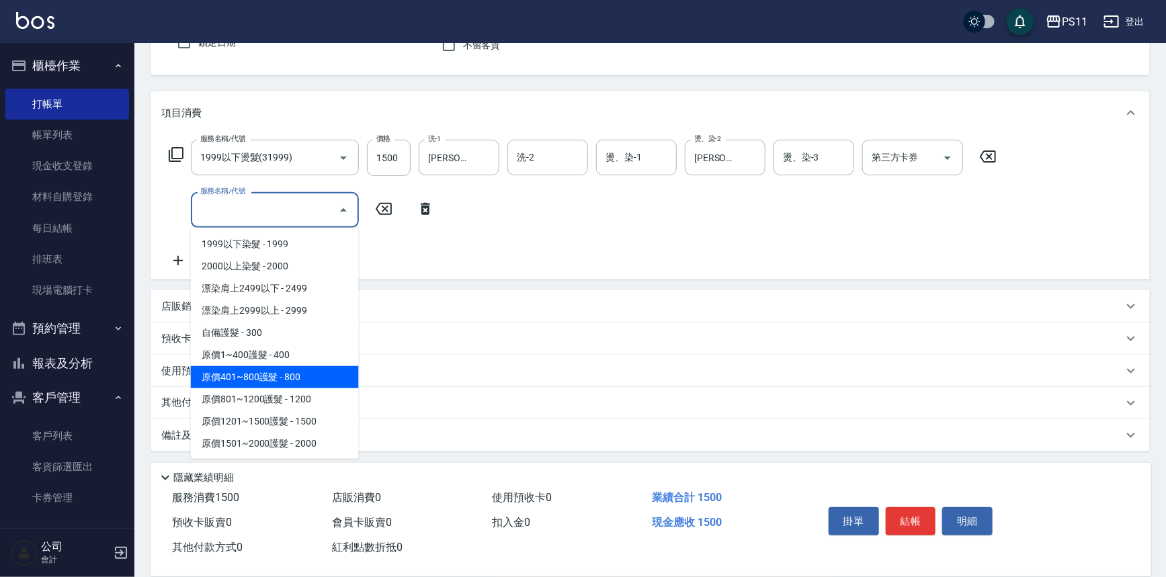
scroll to position [732, 0]
click at [329, 370] on span "原價401~800護髮 - 800" at bounding box center [275, 377] width 168 height 22
type input "原價401~800護髮(50800)"
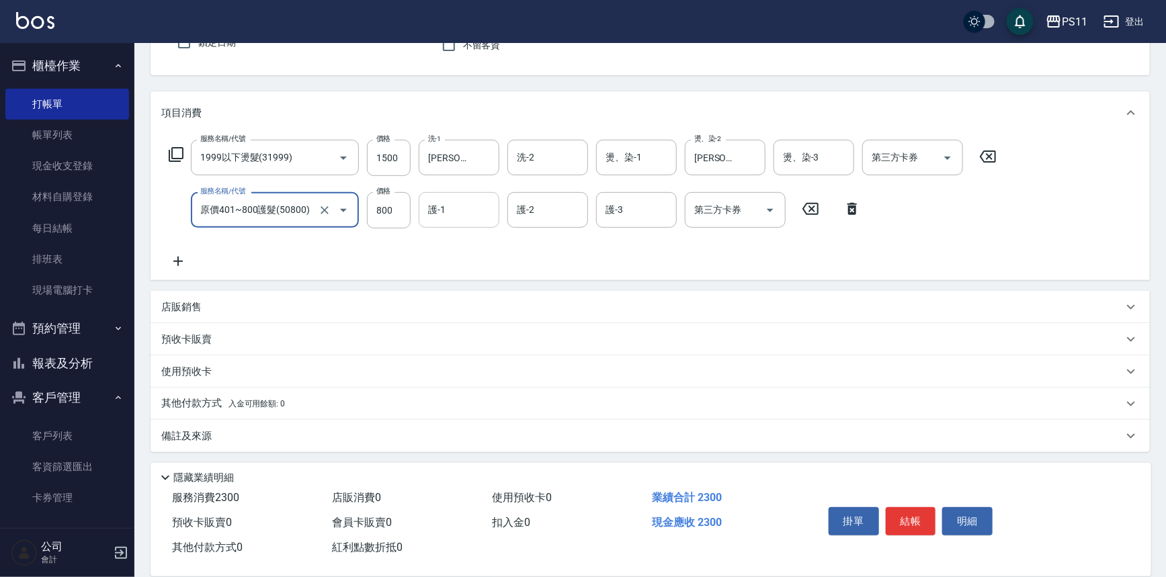
click at [454, 195] on div "護-1" at bounding box center [459, 210] width 81 height 36
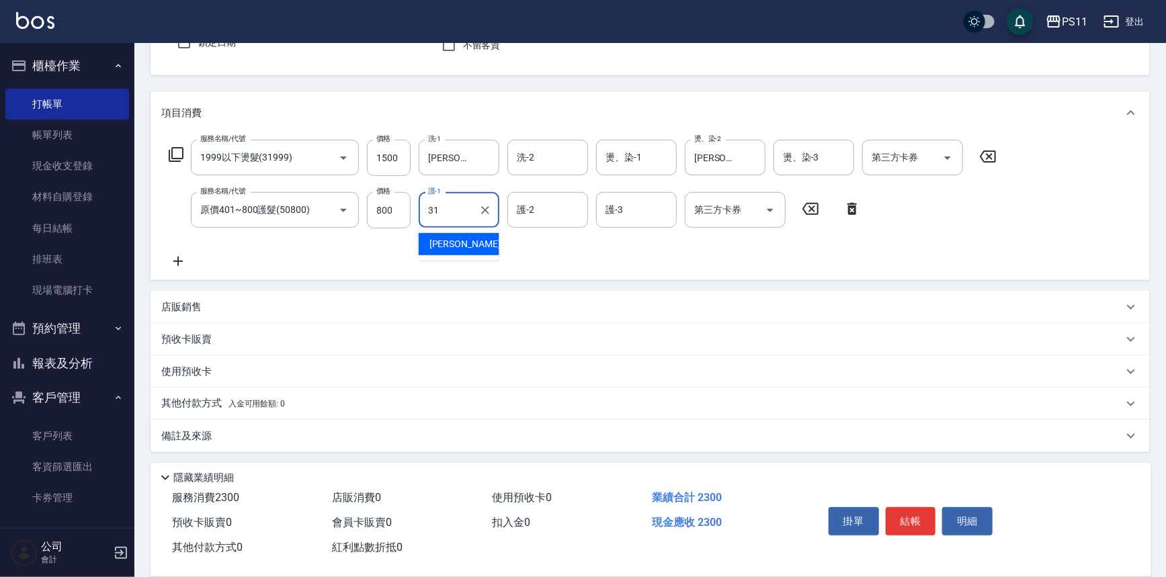
type input "[PERSON_NAME]-31"
click at [919, 516] on button "結帳" at bounding box center [911, 521] width 50 height 28
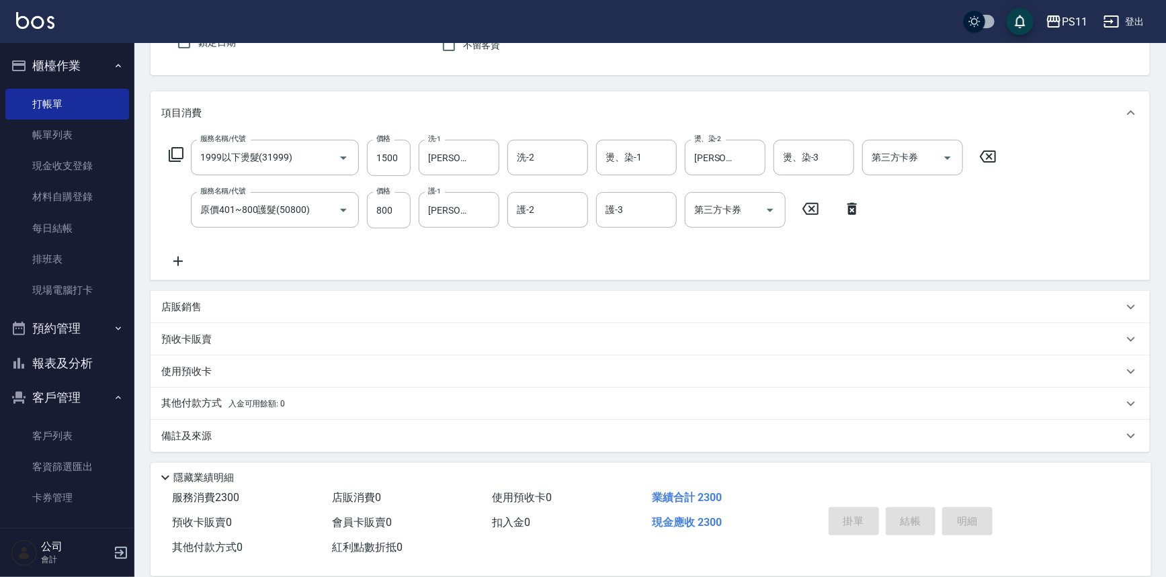
type input "[DATE] 13:04"
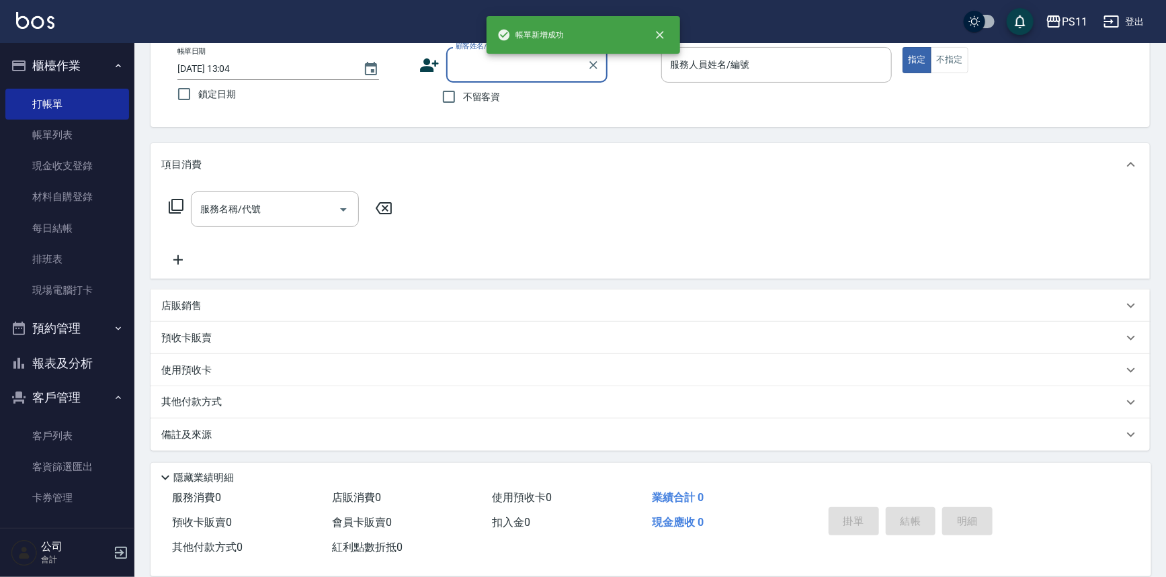
scroll to position [77, 0]
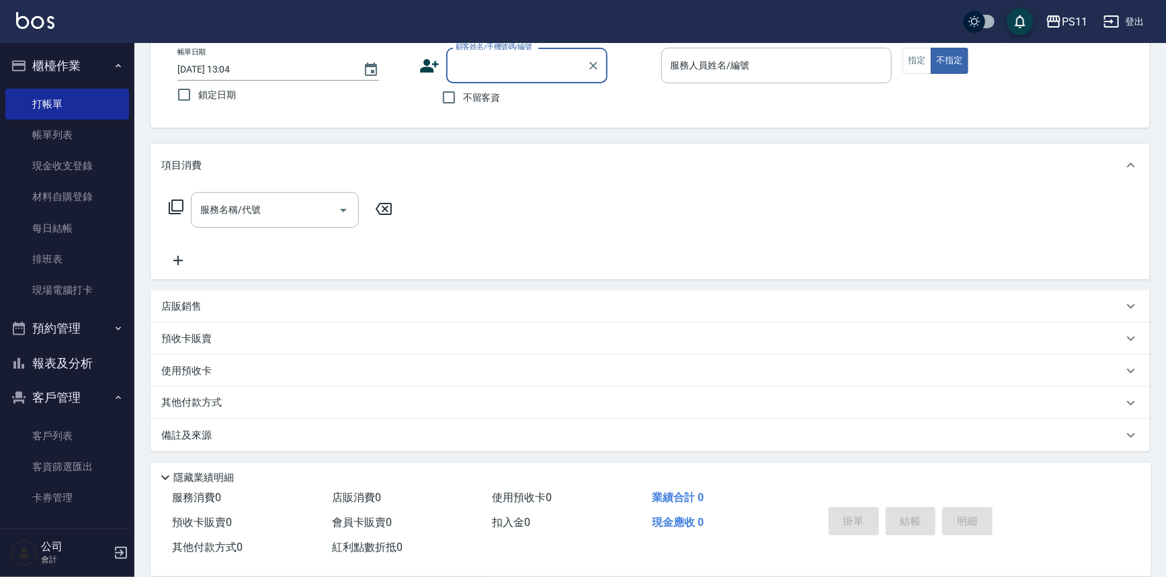
drag, startPoint x: 94, startPoint y: 359, endPoint x: 103, endPoint y: 341, distance: 21.0
click at [95, 359] on button "報表及分析" at bounding box center [67, 363] width 124 height 35
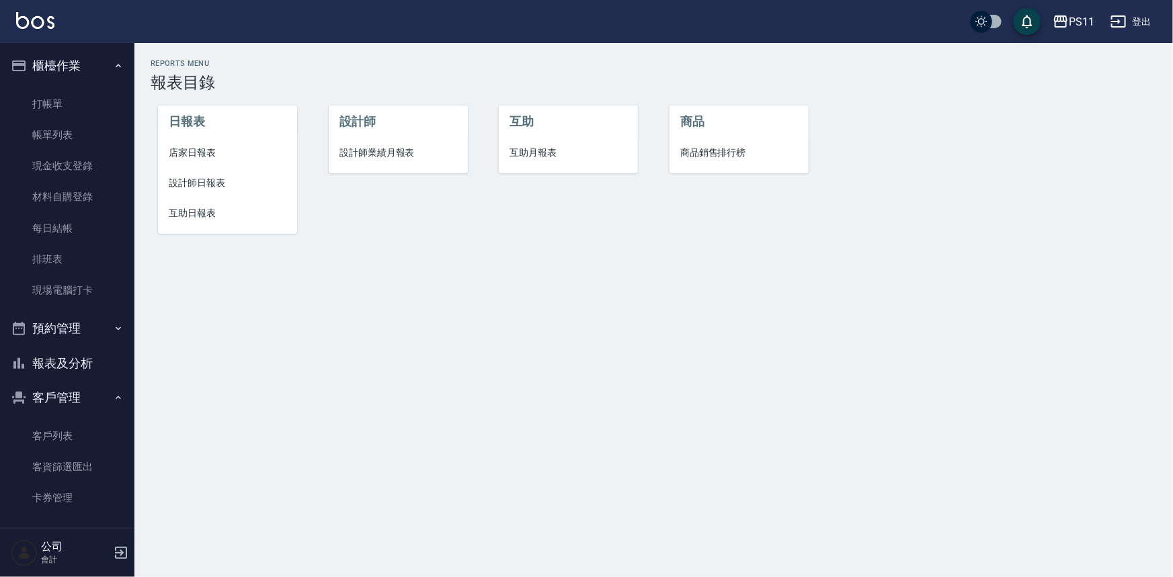
click at [217, 222] on li "互助日報表" at bounding box center [227, 213] width 139 height 30
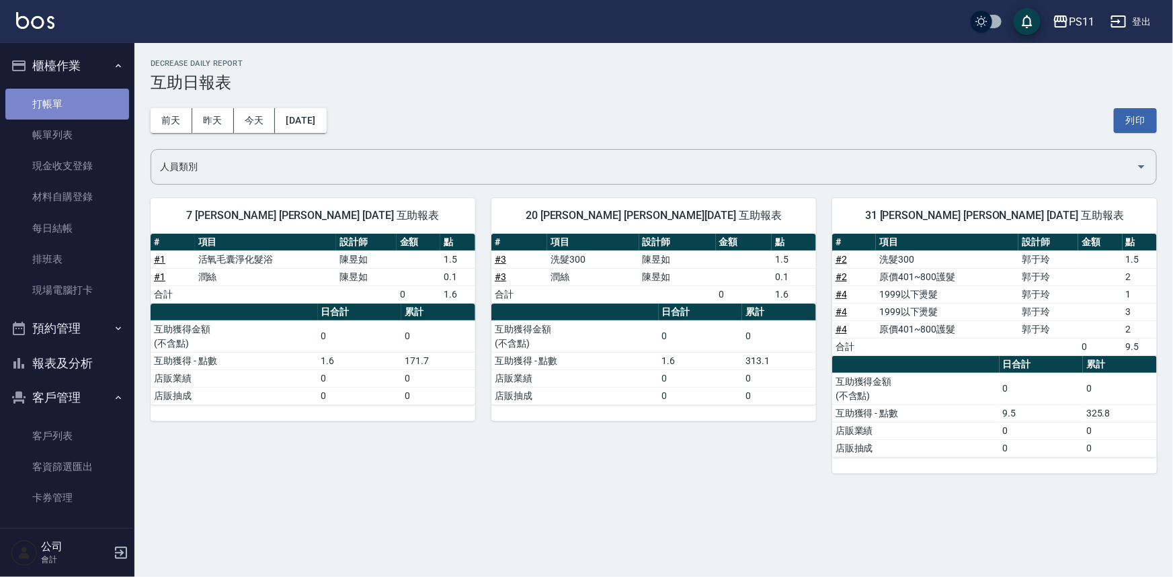
click at [80, 112] on link "打帳單" at bounding box center [67, 104] width 124 height 31
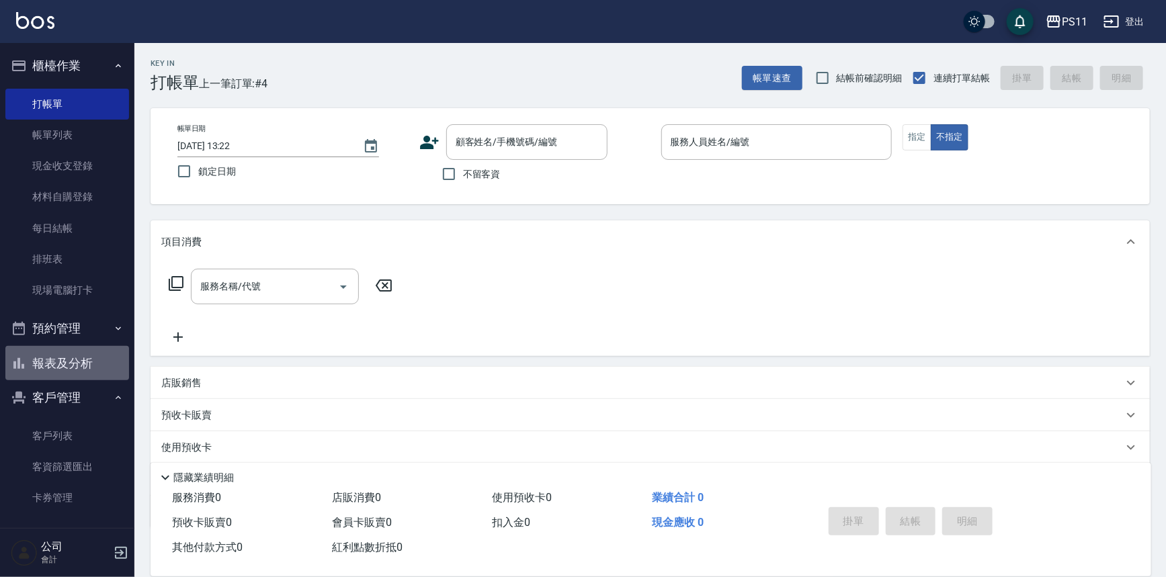
click at [87, 364] on button "報表及分析" at bounding box center [67, 363] width 124 height 35
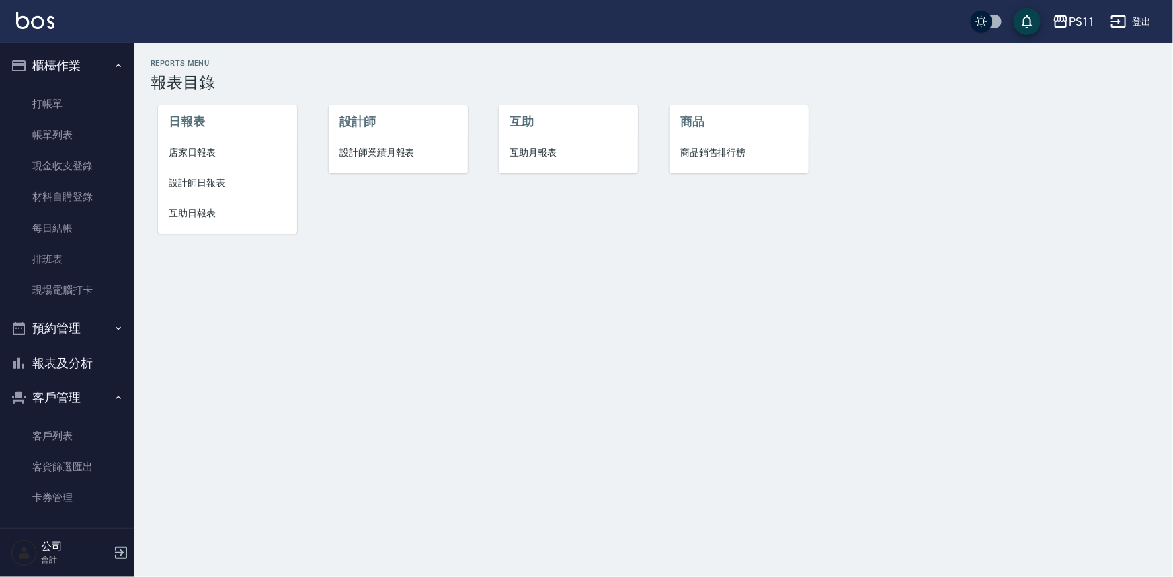
click at [186, 214] on span "互助日報表" at bounding box center [228, 213] width 118 height 14
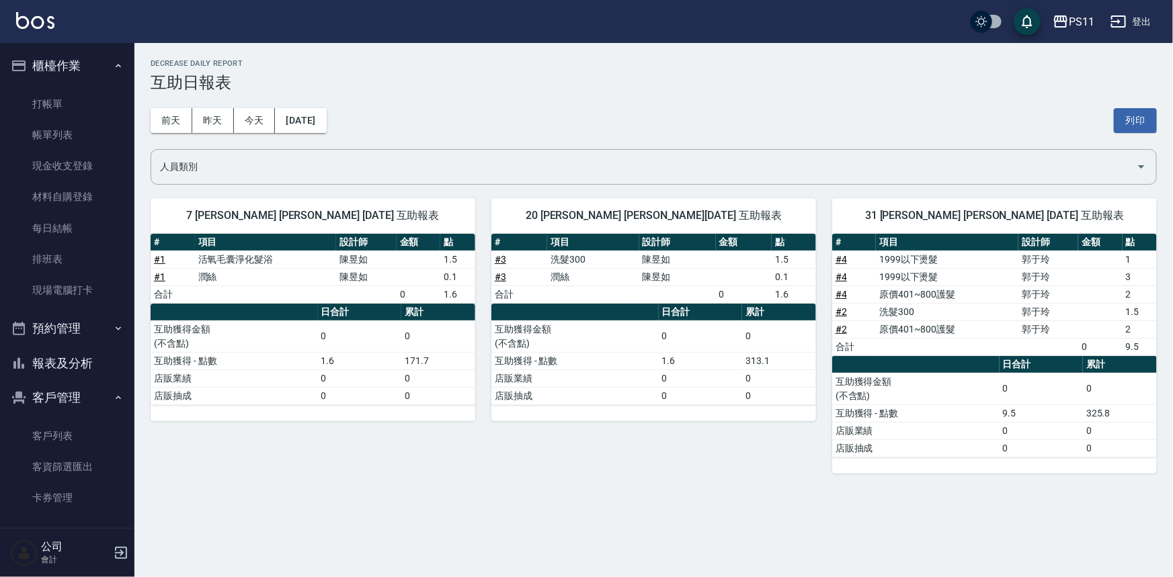
click at [210, 105] on div "[DATE] [DATE] [DATE] [DATE] 列印" at bounding box center [654, 120] width 1006 height 57
click at [207, 115] on button "昨天" at bounding box center [213, 120] width 42 height 25
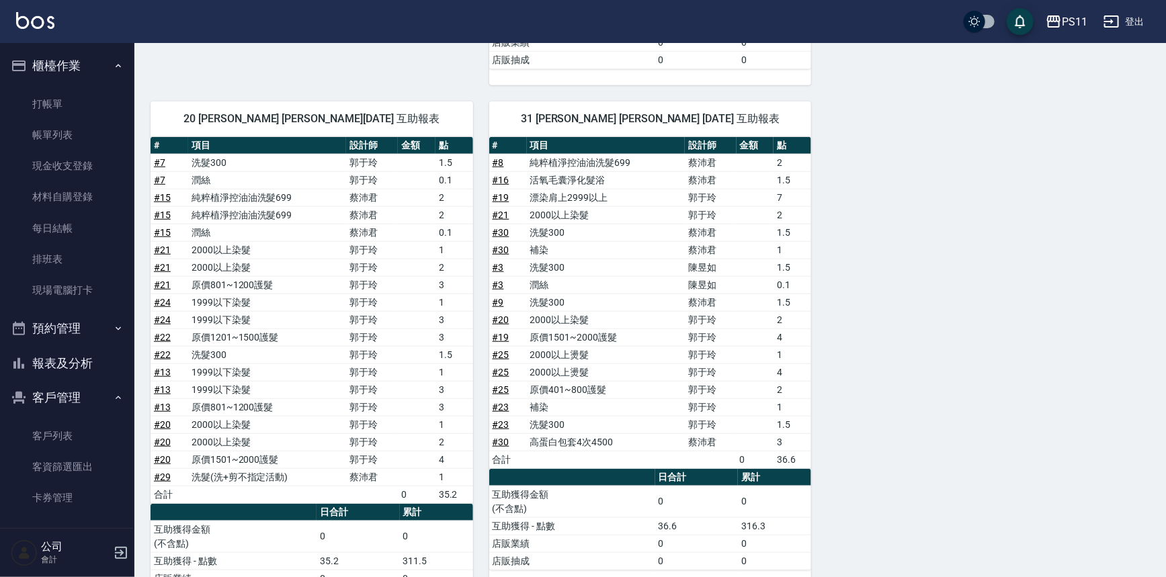
scroll to position [480, 0]
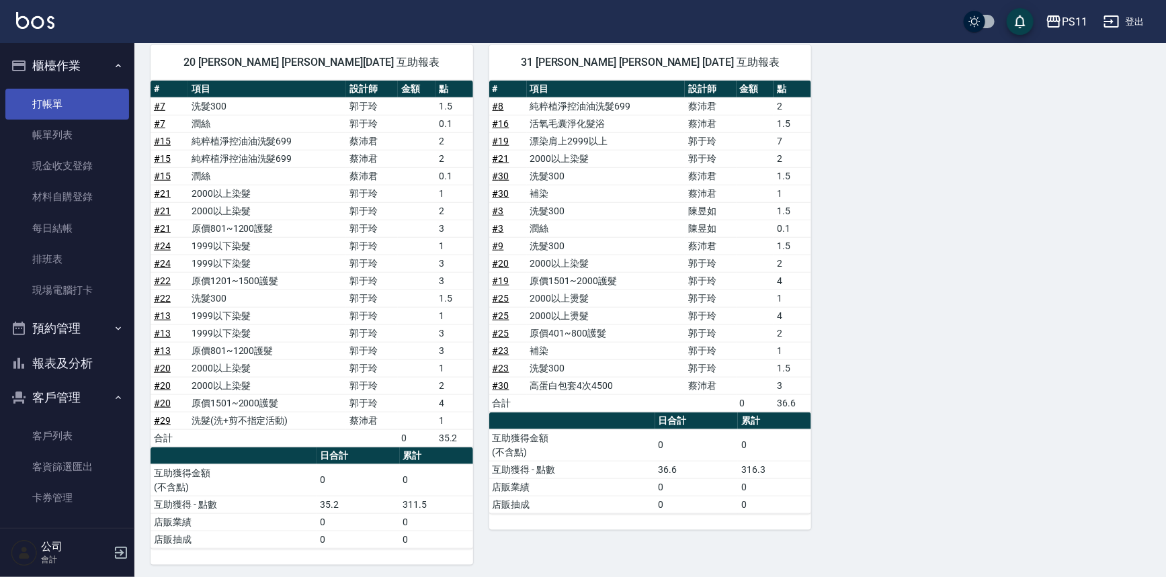
drag, startPoint x: 54, startPoint y: 103, endPoint x: 65, endPoint y: 103, distance: 10.8
click at [54, 104] on link "打帳單" at bounding box center [67, 104] width 124 height 31
